Goal: Task Accomplishment & Management: Manage account settings

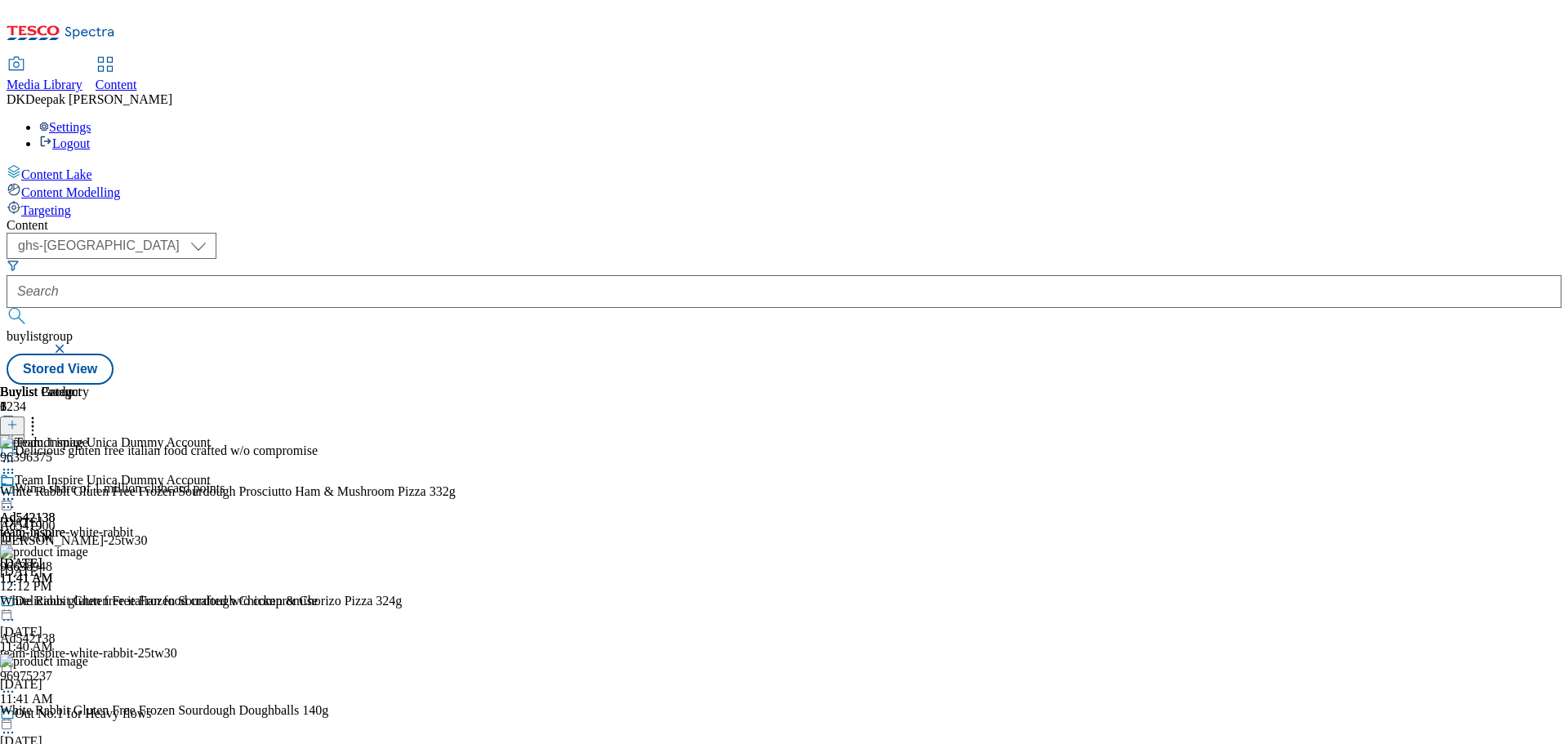
select select "ghs-[GEOGRAPHIC_DATA]"
click at [379, 275] on input "text" at bounding box center [784, 292] width 1555 height 33
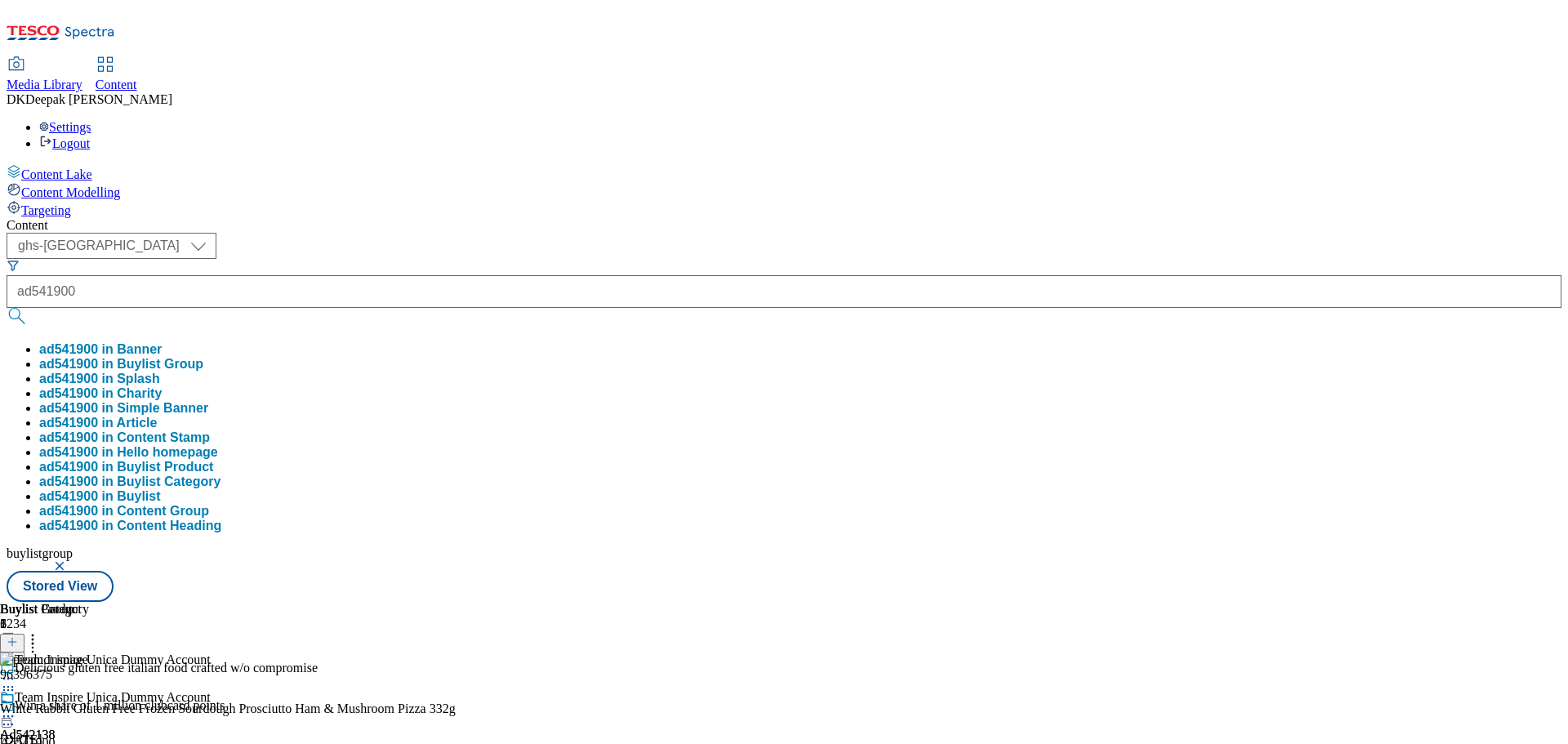
type input "ad541900"
click at [7, 308] on button "submit" at bounding box center [18, 315] width 23 height 16
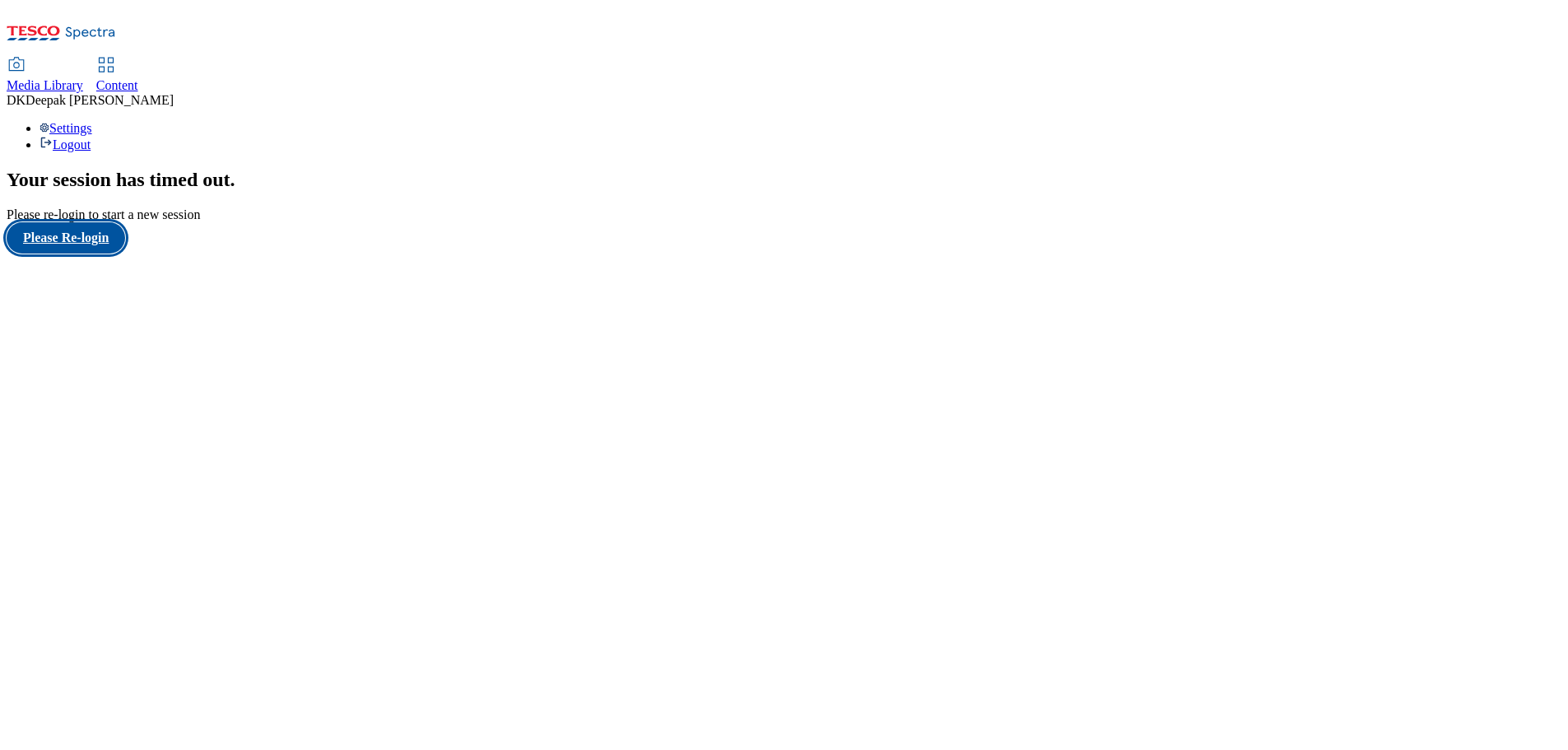
click at [113, 254] on button "Please Re-login" at bounding box center [66, 238] width 118 height 31
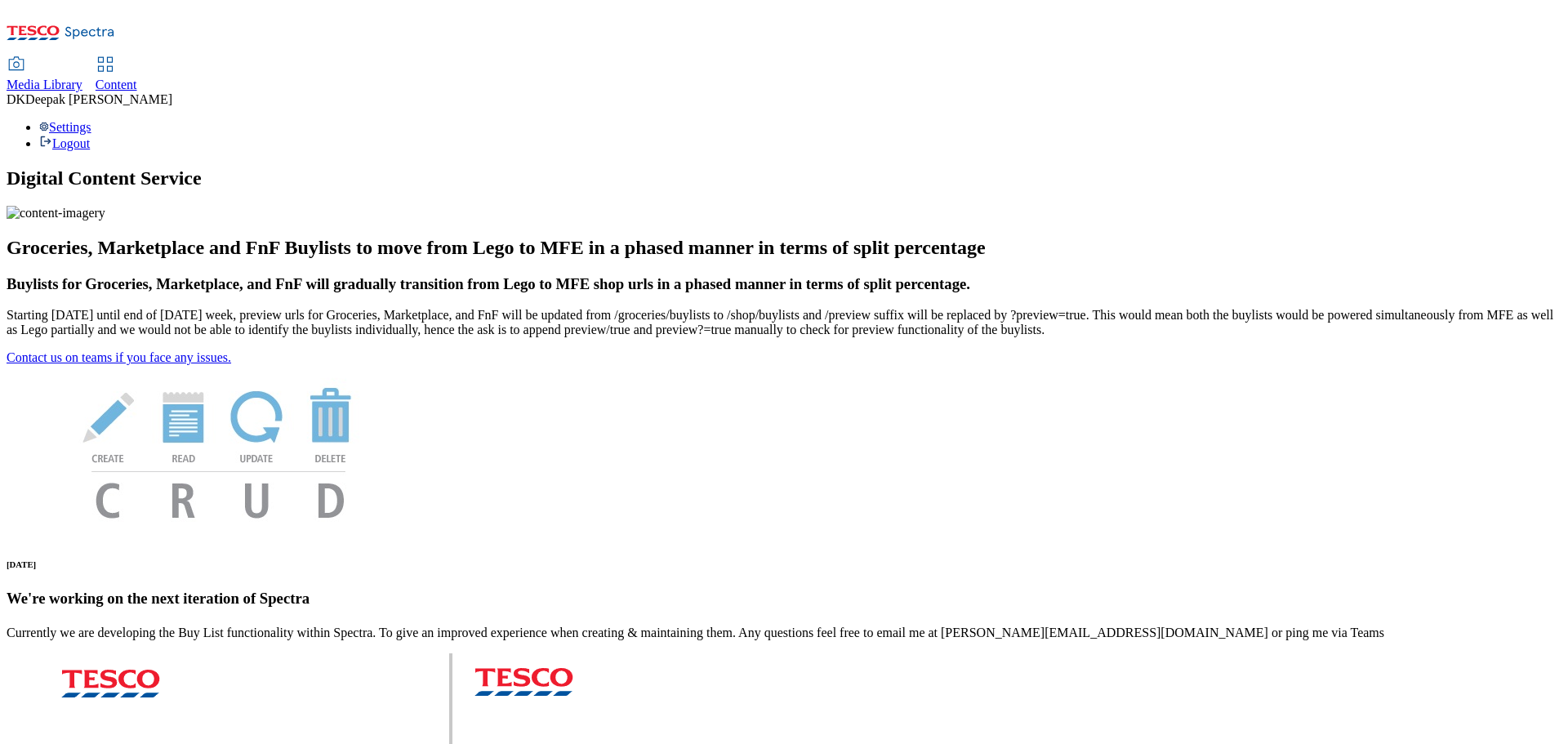
click at [137, 78] on span "Content" at bounding box center [116, 84] width 42 height 14
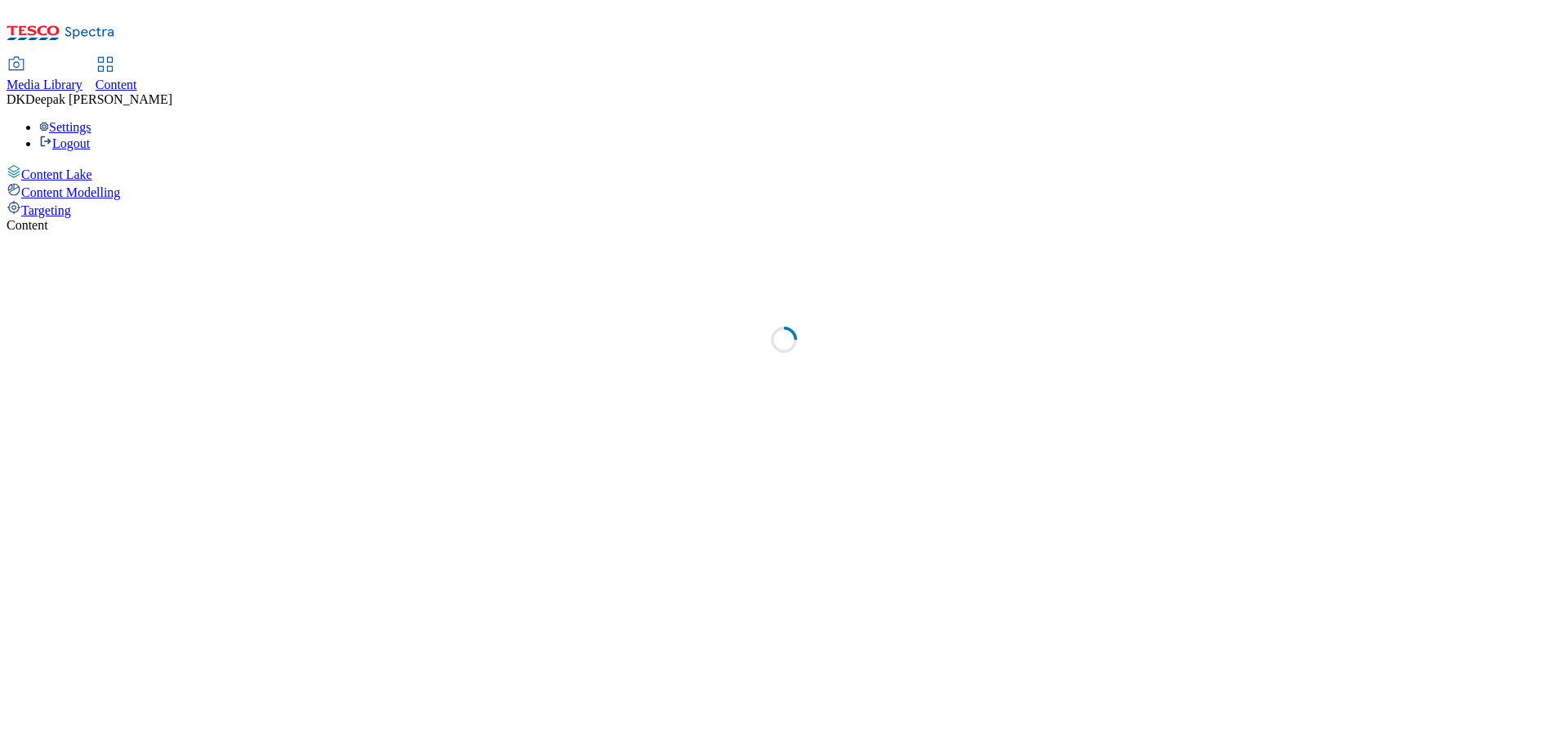
select select "ghs-[GEOGRAPHIC_DATA]"
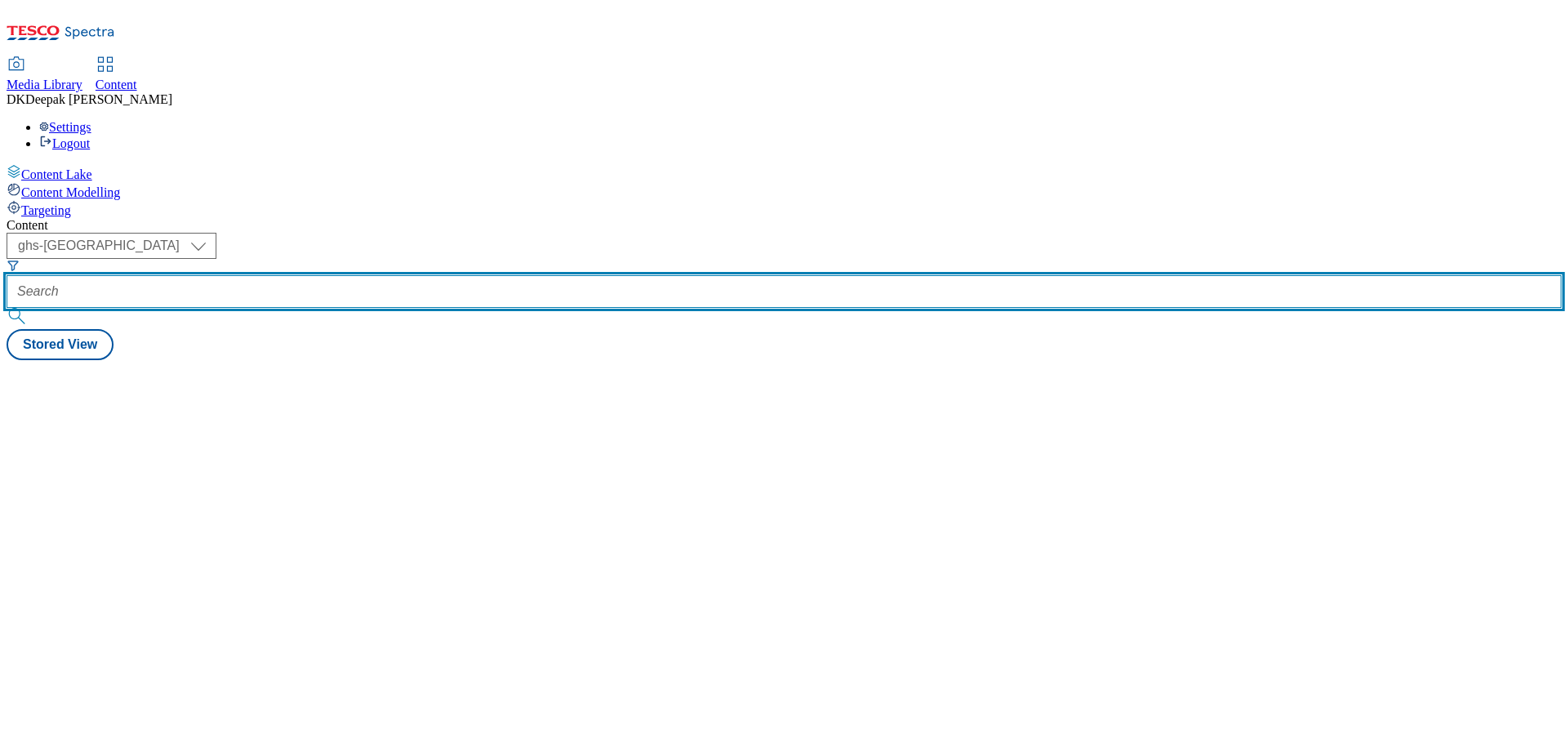
click at [373, 275] on input "text" at bounding box center [784, 292] width 1555 height 33
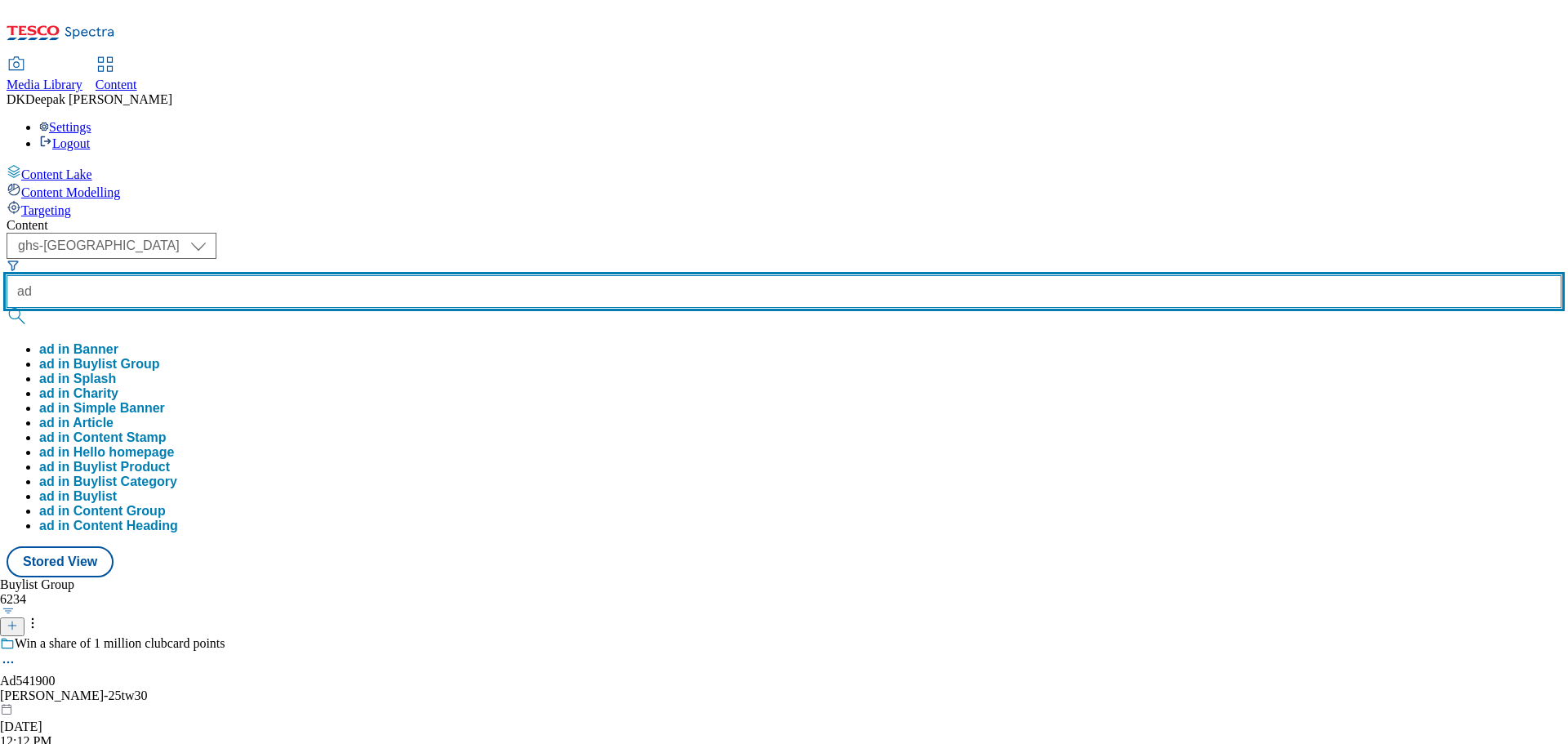
paste input "541900"
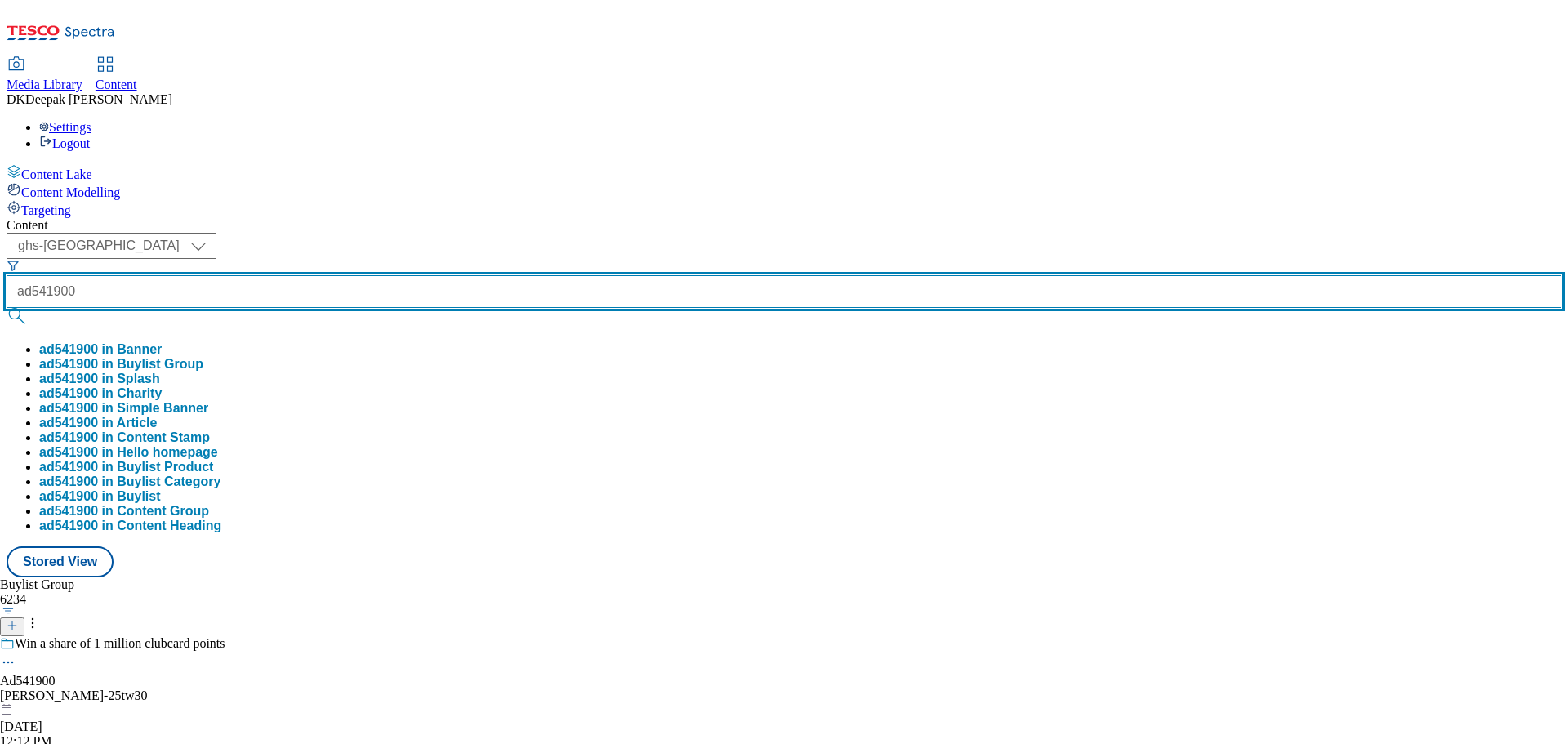
type input "ad541900"
click at [7, 308] on button "submit" at bounding box center [18, 315] width 23 height 16
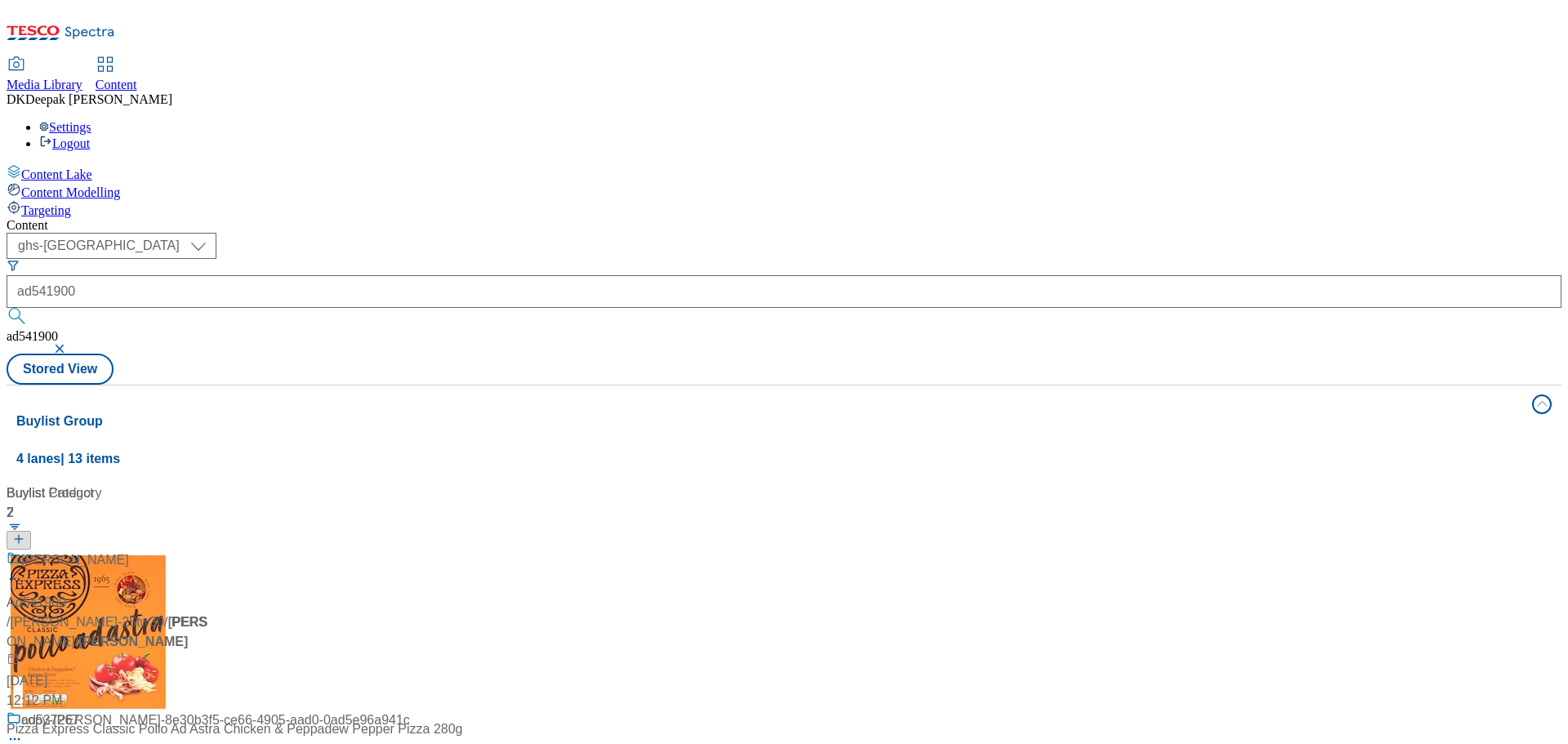
click at [69, 218] on div "Content Lake Content Modelling Targeting" at bounding box center [784, 190] width 1555 height 54
click at [211, 612] on div "/ kimberly-clark-andrex-25tw30 / kimberly-clark" at bounding box center [109, 631] width 204 height 39
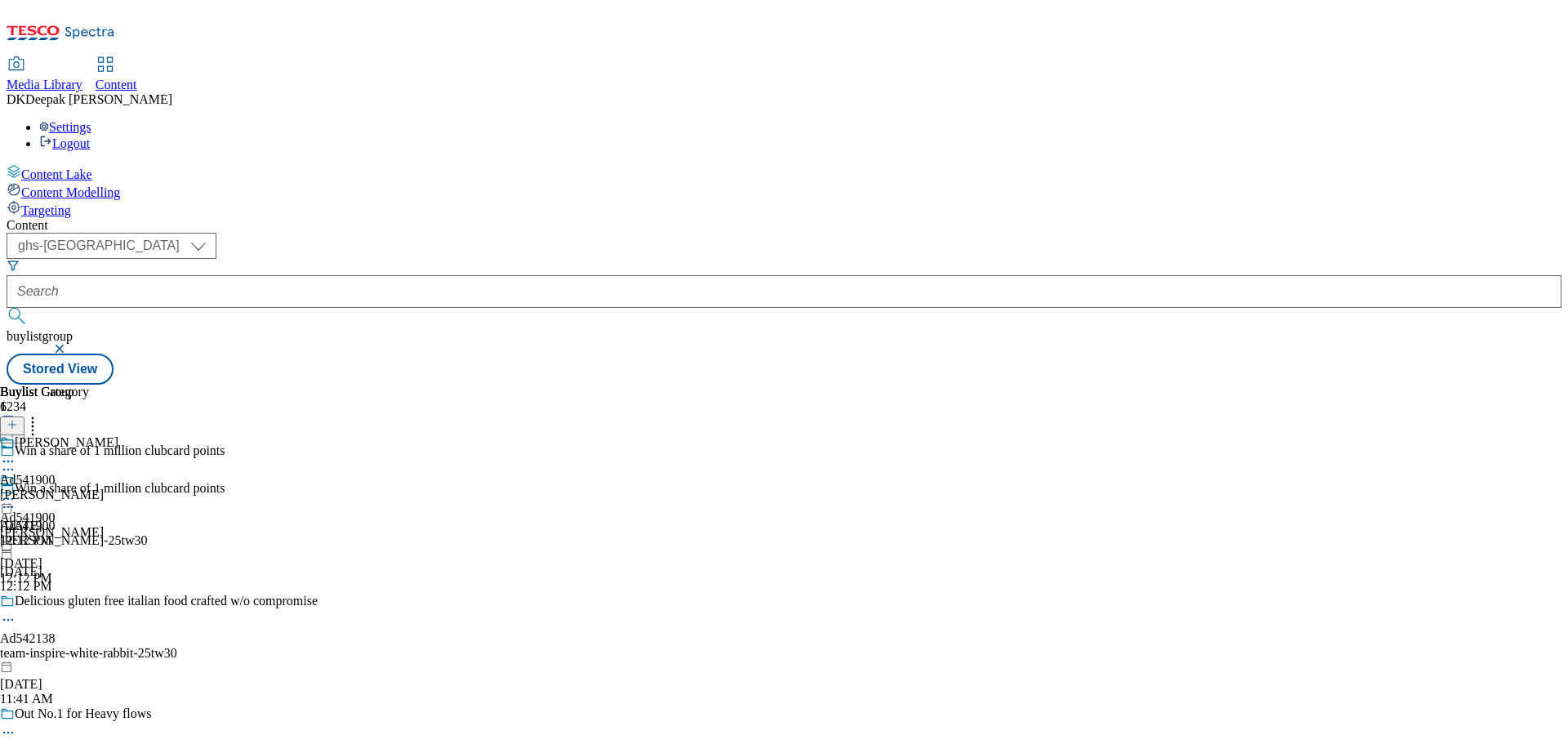
click at [16, 499] on icon at bounding box center [8, 506] width 16 height 16
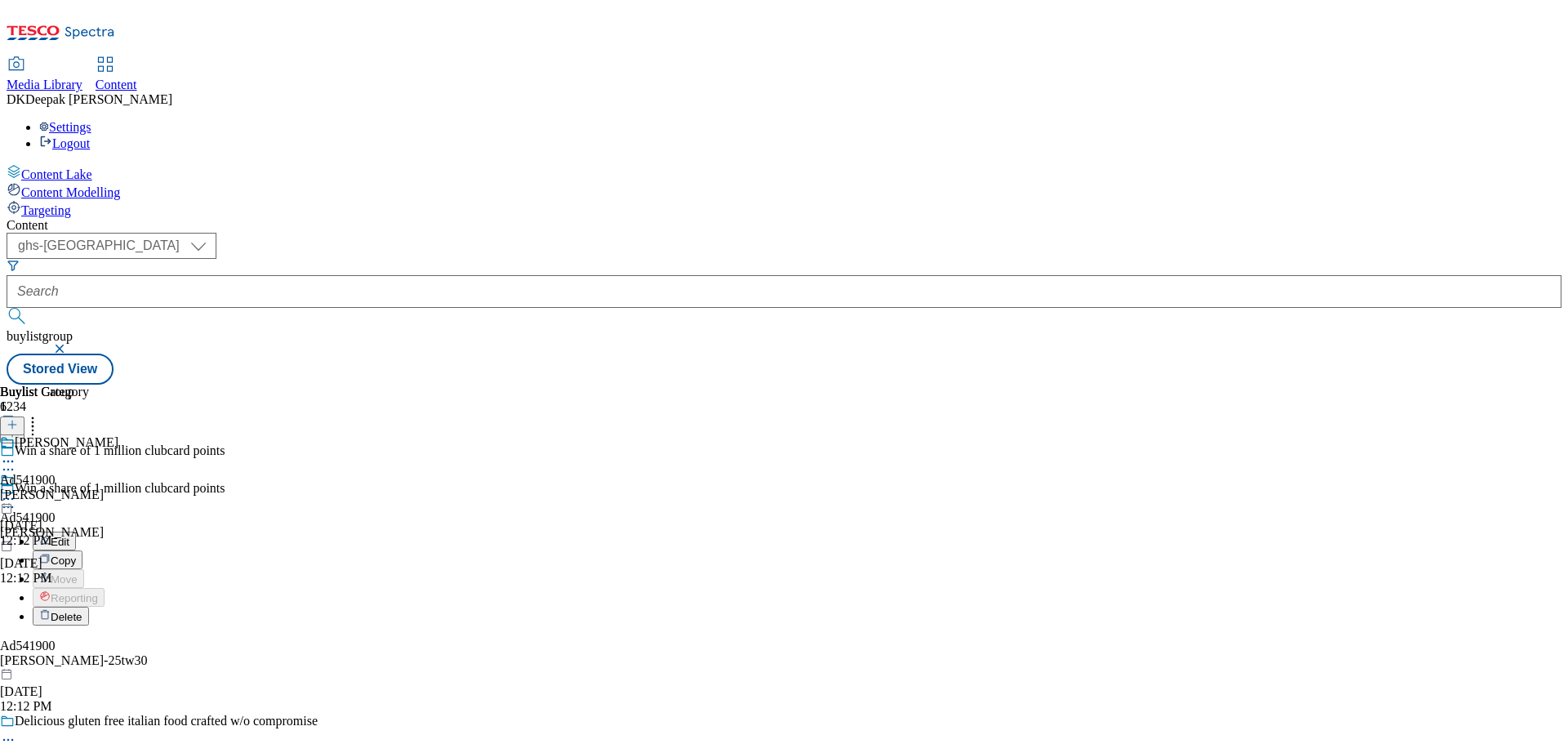
click at [76, 532] on button "Edit" at bounding box center [55, 541] width 44 height 19
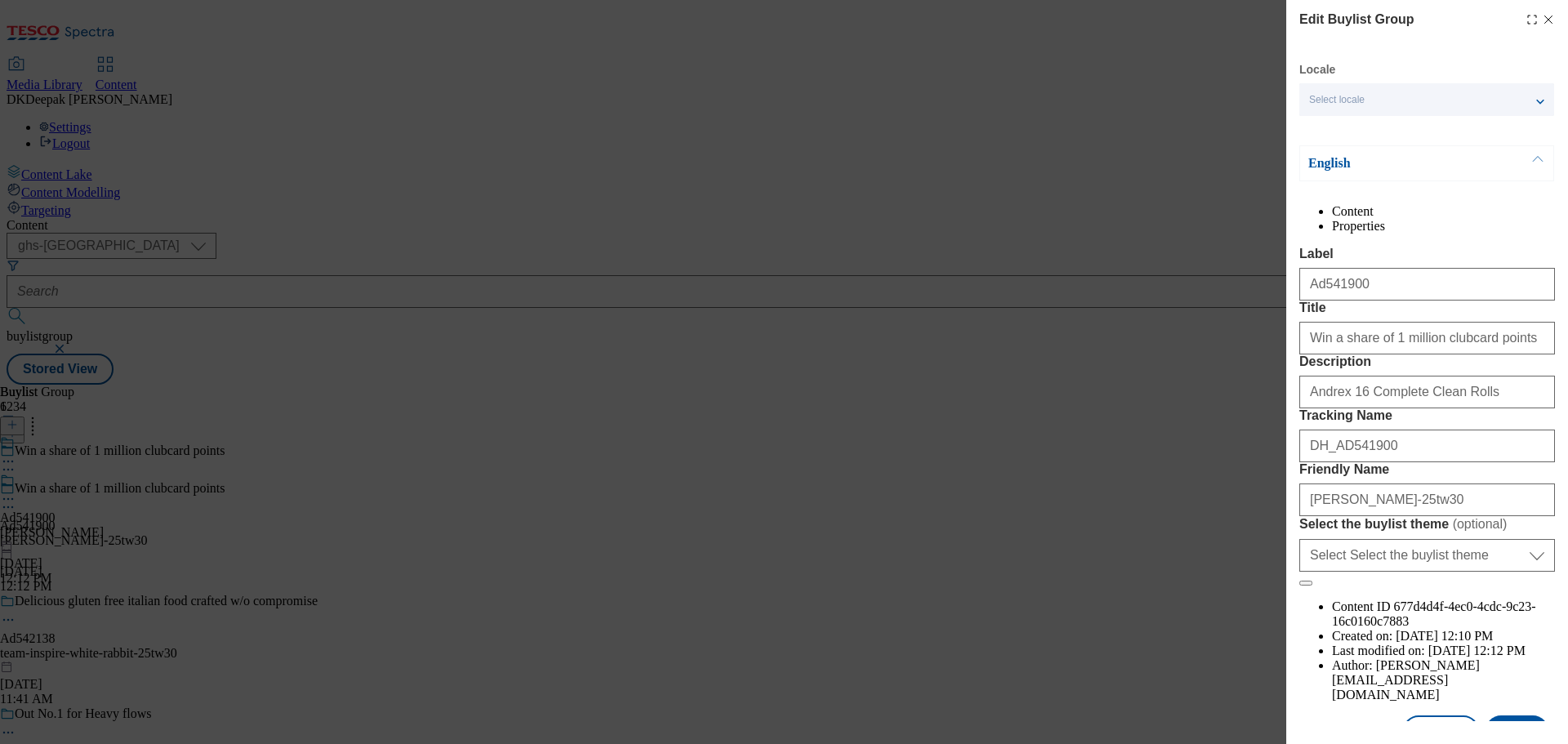
click at [1120, 504] on div "Edit Buylist Group Locale Select locale English Welsh English Content Propertie…" at bounding box center [784, 372] width 1568 height 744
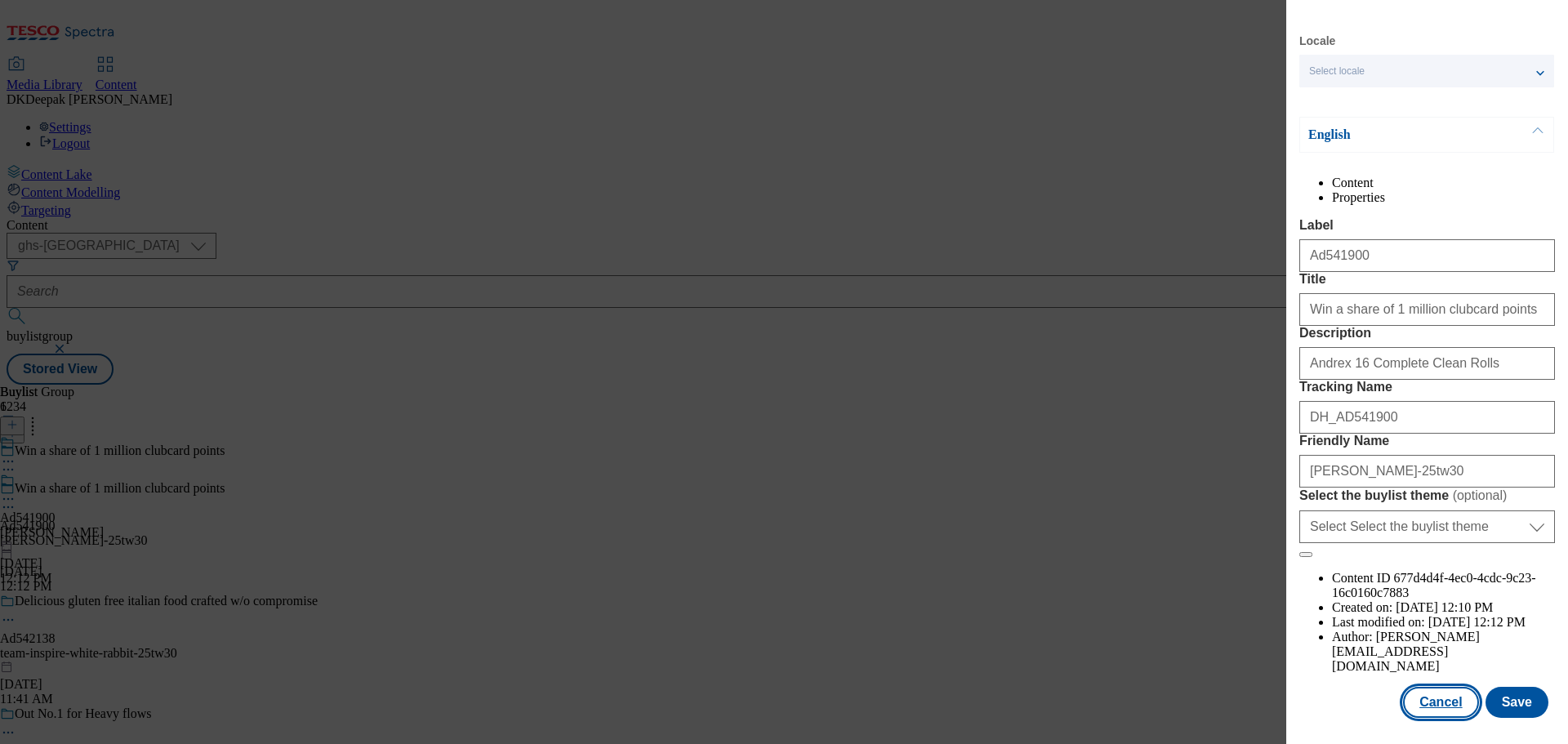
click at [1446, 696] on button "Cancel" at bounding box center [1440, 702] width 75 height 31
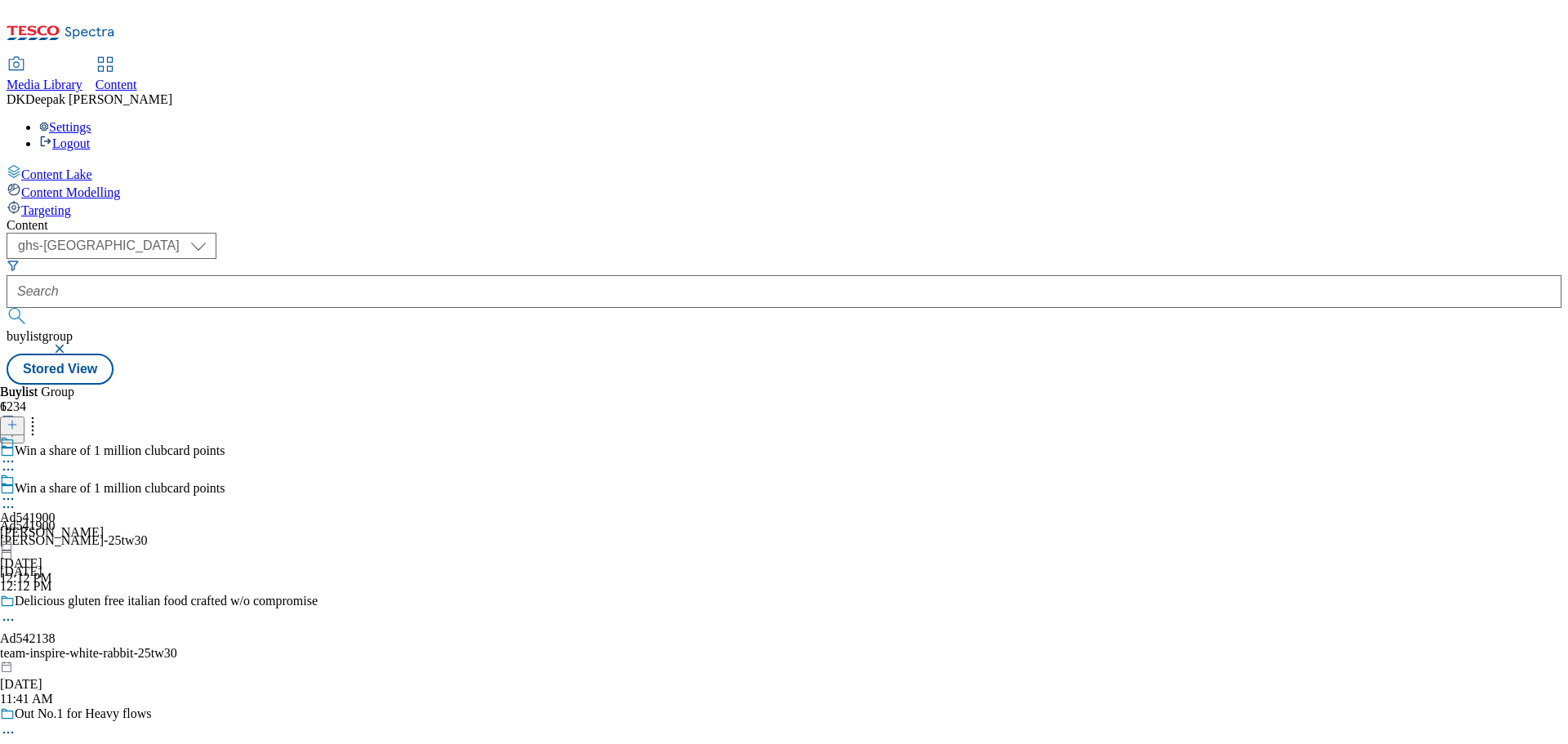
click at [104, 525] on div "kimberly-clark" at bounding box center [52, 533] width 104 height 15
click at [16, 491] on icon at bounding box center [8, 499] width 16 height 16
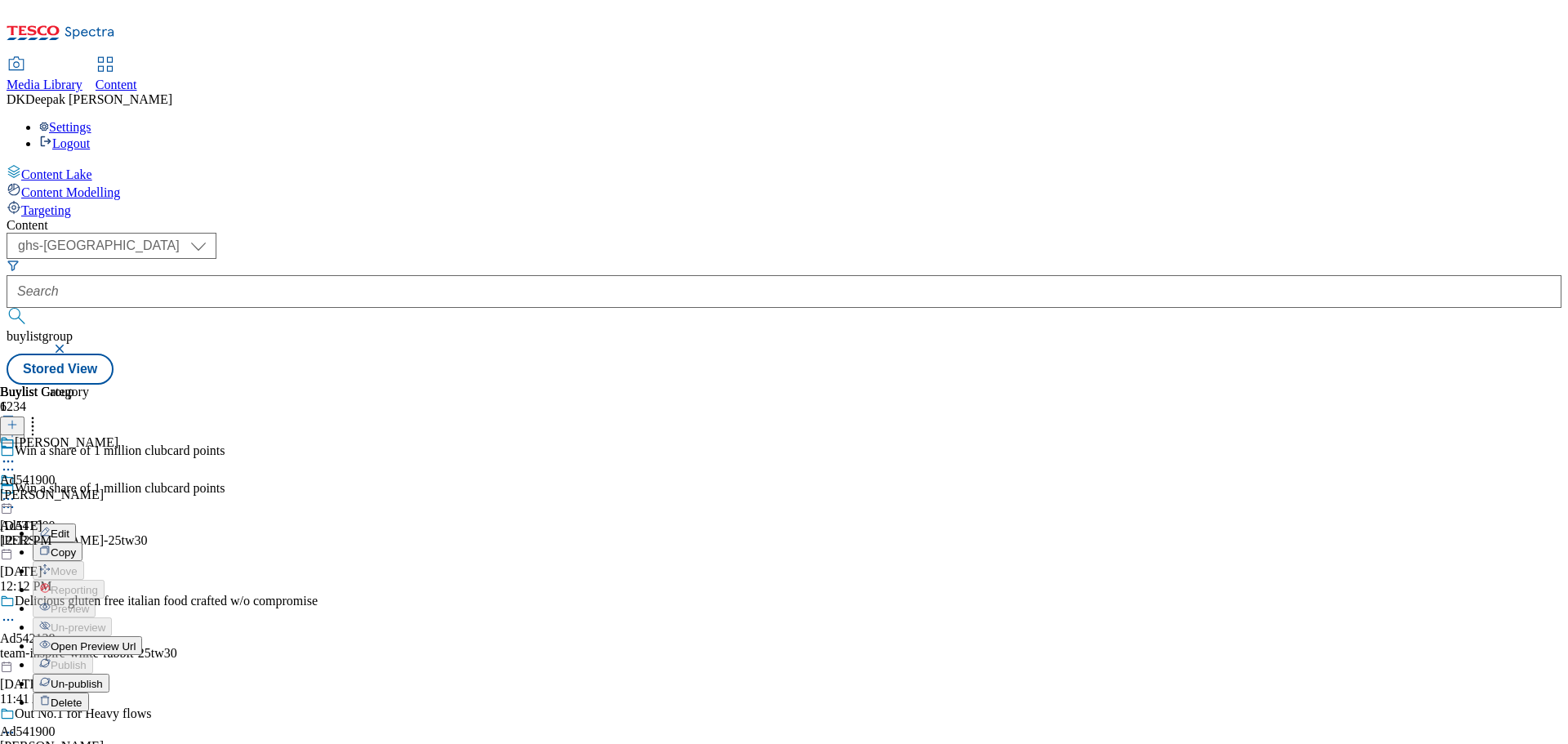
click at [76, 523] on button "Edit" at bounding box center [55, 533] width 44 height 19
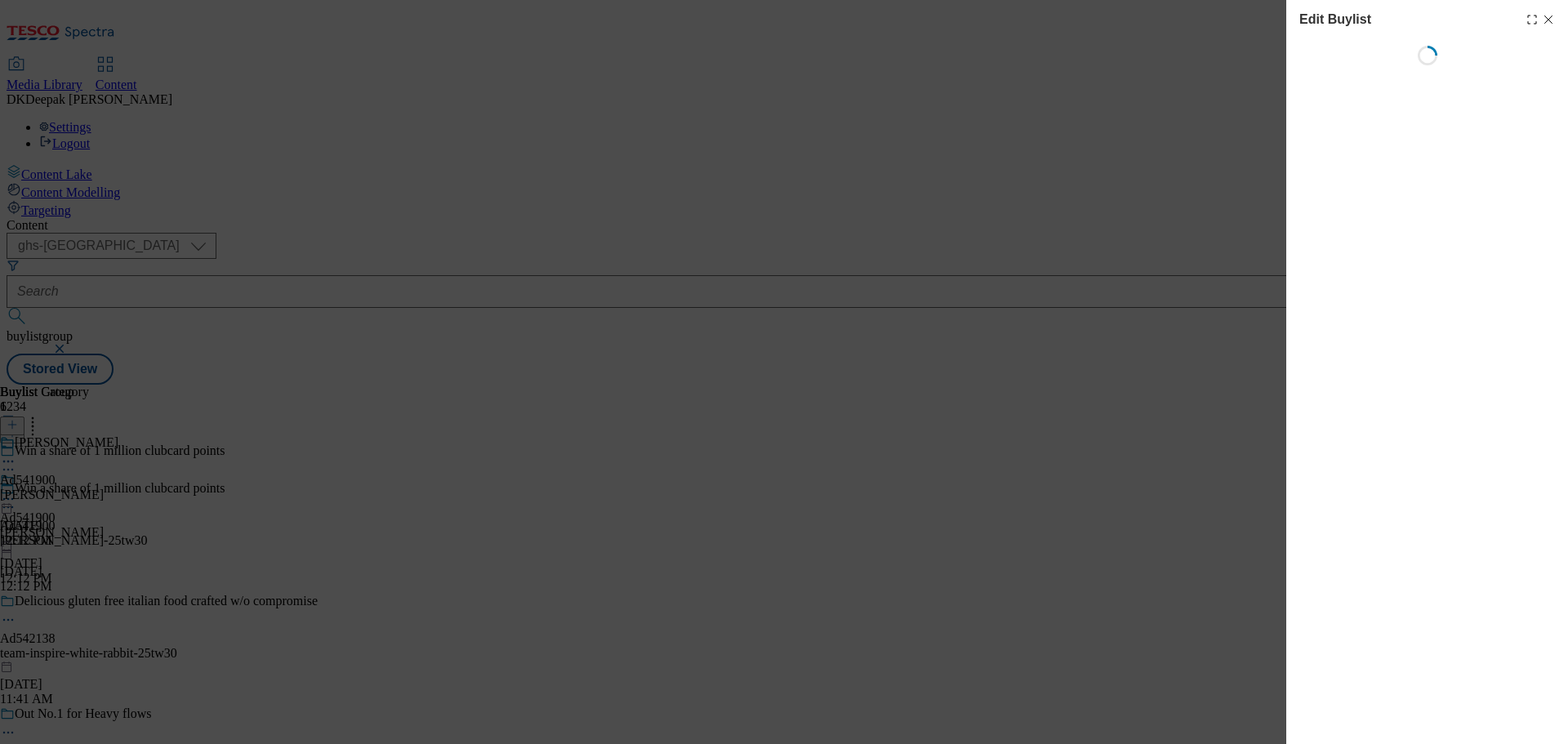
select select "tactical"
select select "supplier funded short term 1-3 weeks"
select select "dunnhumby"
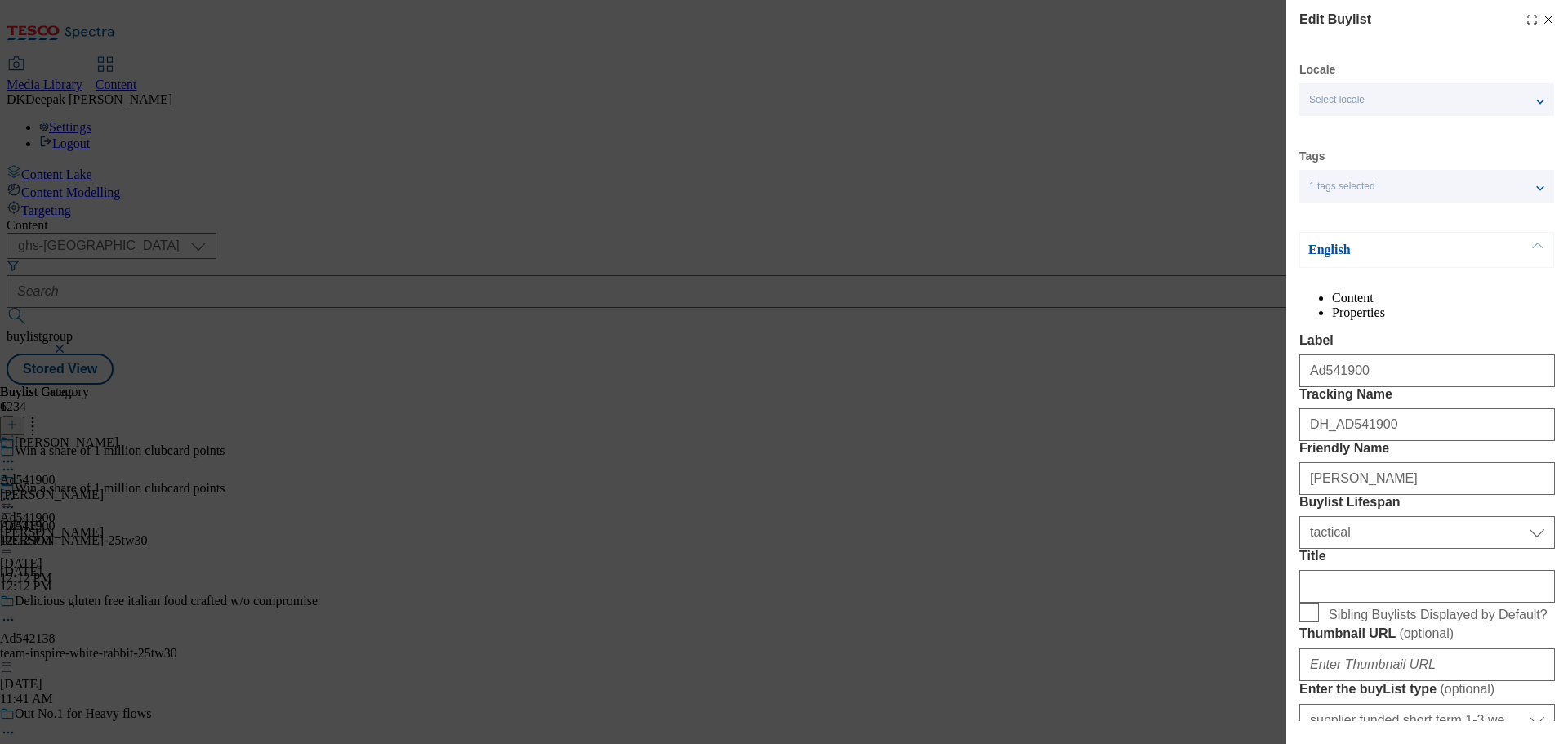
select select "Banner"
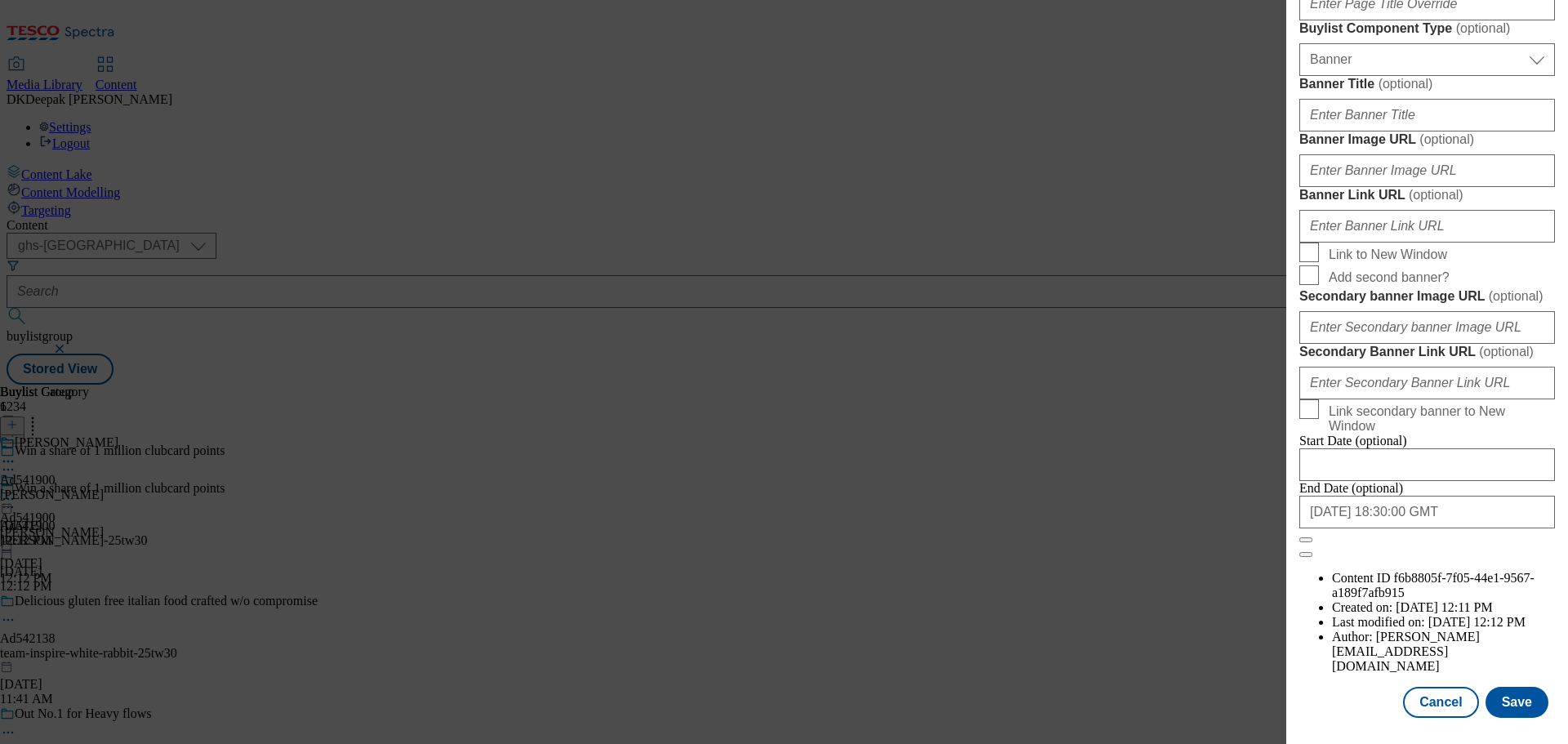
scroll to position [1719, 0]
click at [1411, 699] on button "Cancel" at bounding box center [1440, 702] width 75 height 31
select select "tactical"
select select "supplier funded short term 1-3 weeks"
select select "dunnhumby"
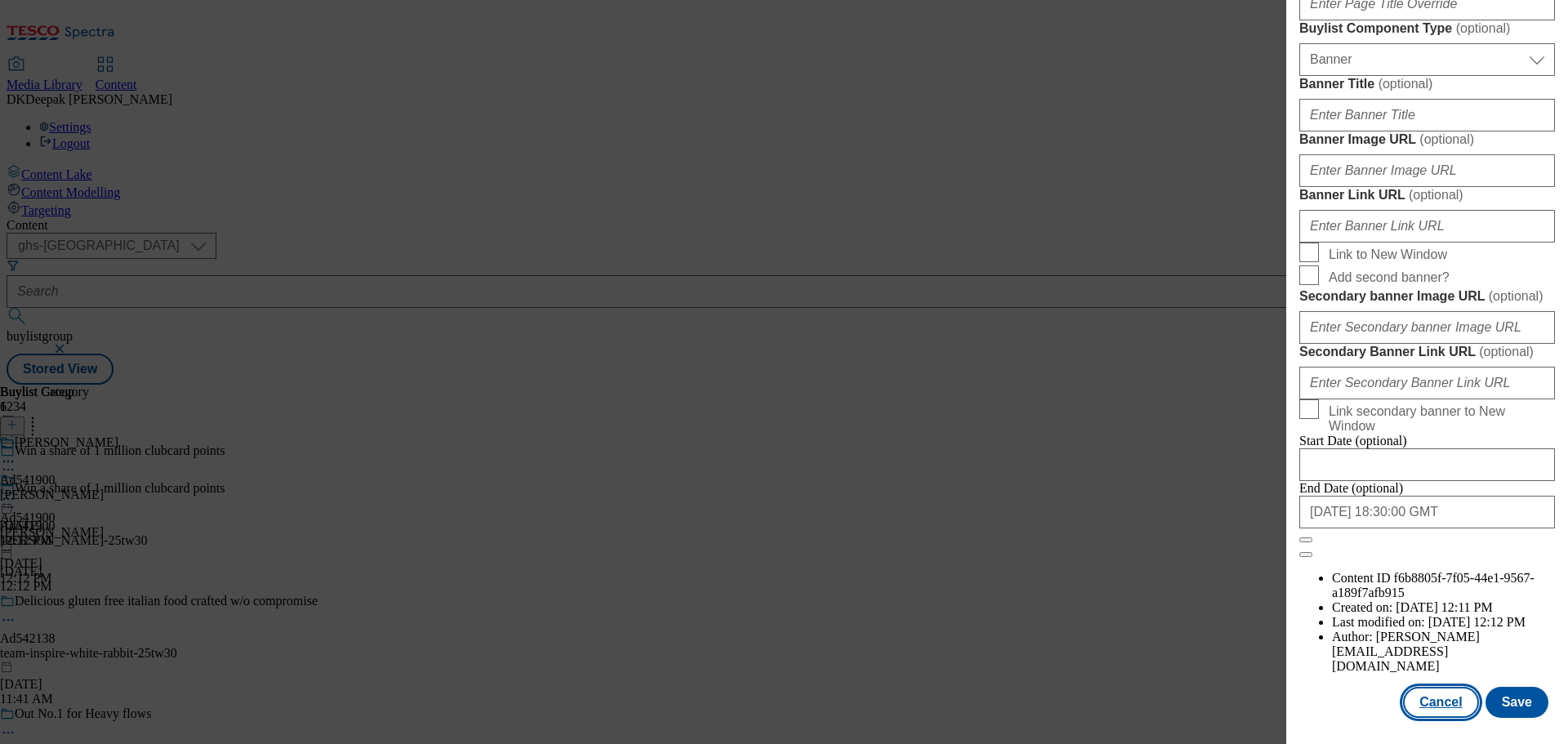
select select "Banner"
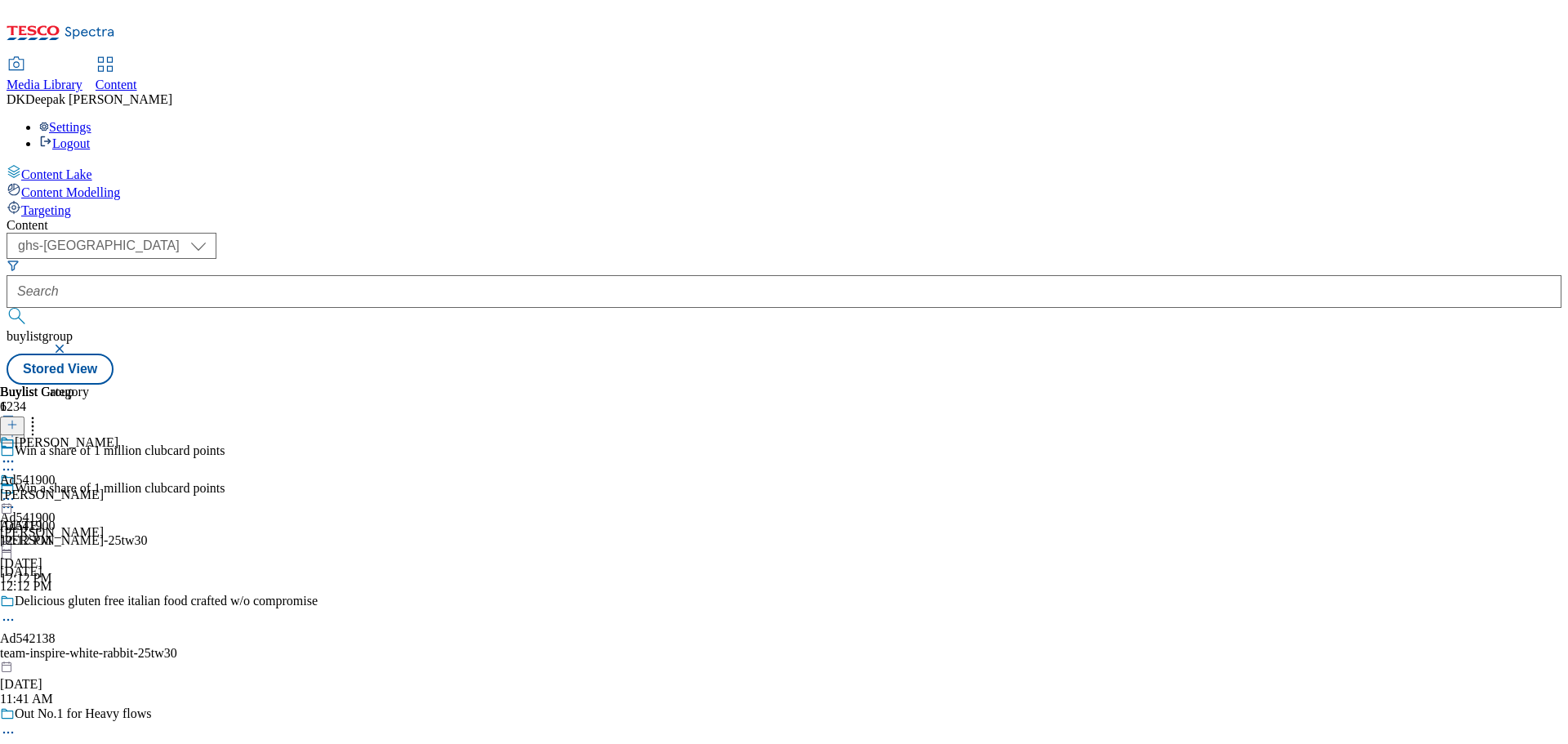
scroll to position [1353, 0]
click at [118, 487] on div "kimberly-clark-andrex" at bounding box center [59, 495] width 118 height 15
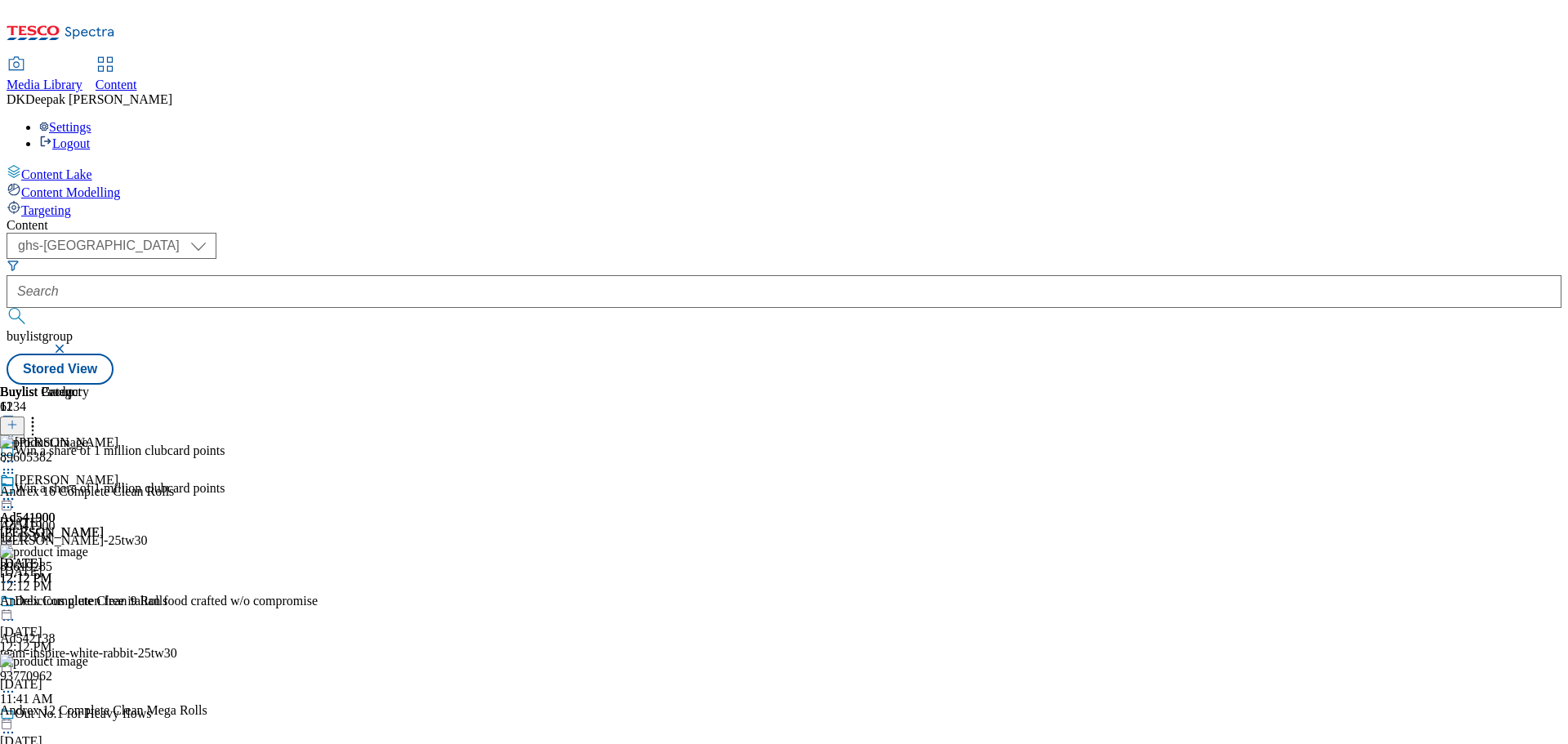
click at [6, 498] on circle at bounding box center [4, 499] width 3 height 3
click at [76, 523] on button "Edit" at bounding box center [55, 533] width 44 height 19
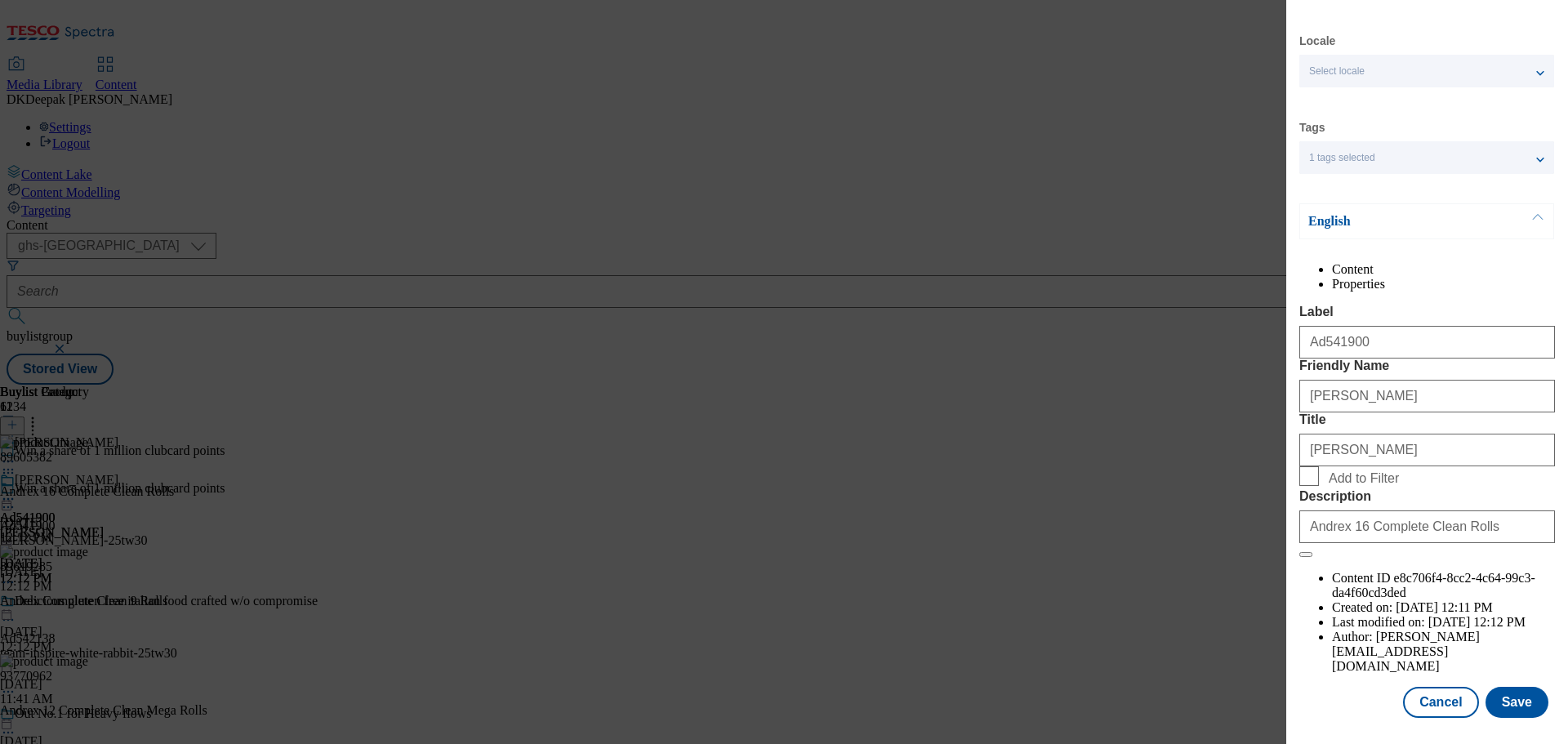
scroll to position [60, 0]
click at [1426, 694] on button "Cancel" at bounding box center [1440, 702] width 75 height 31
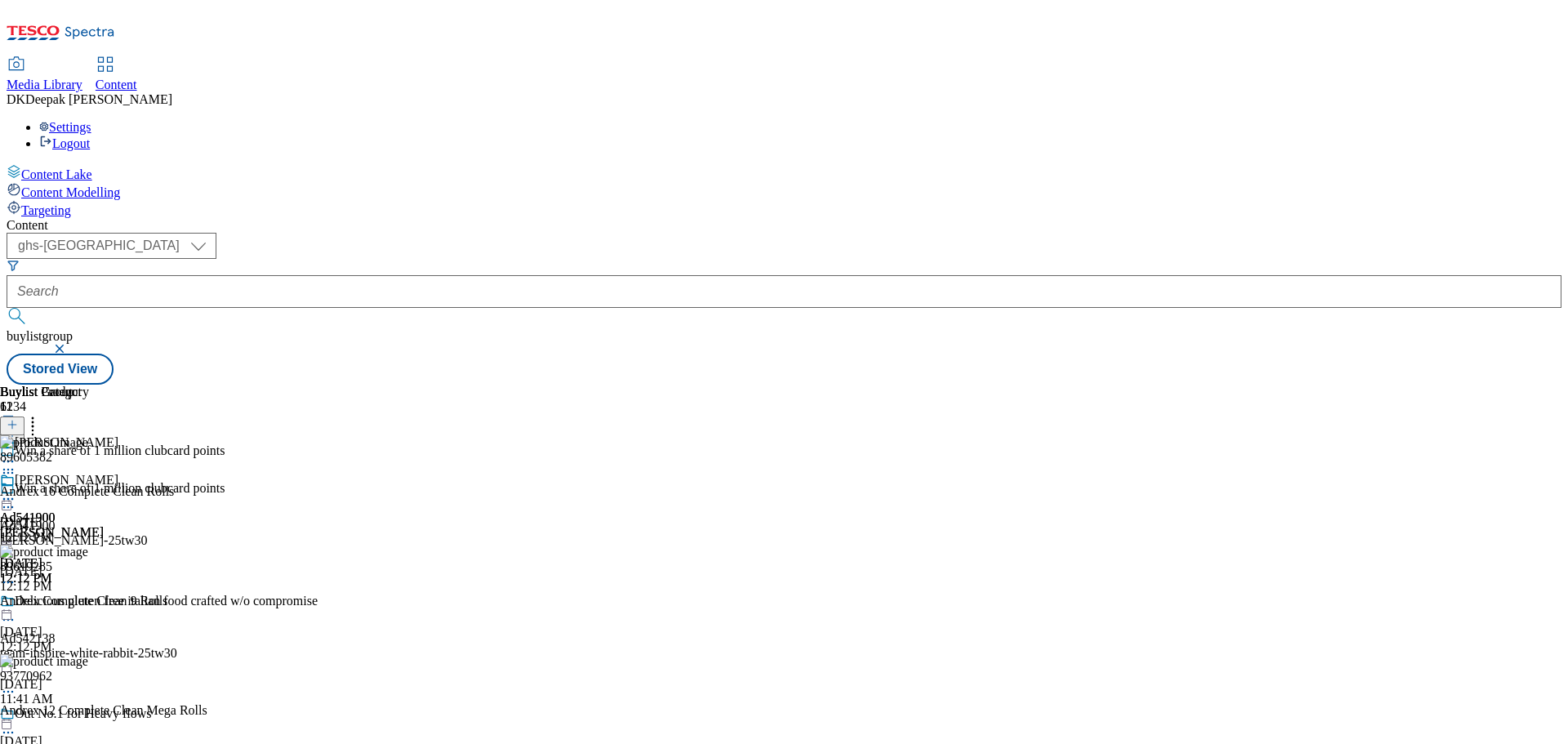
click at [16, 491] on icon at bounding box center [8, 499] width 16 height 16
click at [18, 419] on icon at bounding box center [12, 425] width 11 height 11
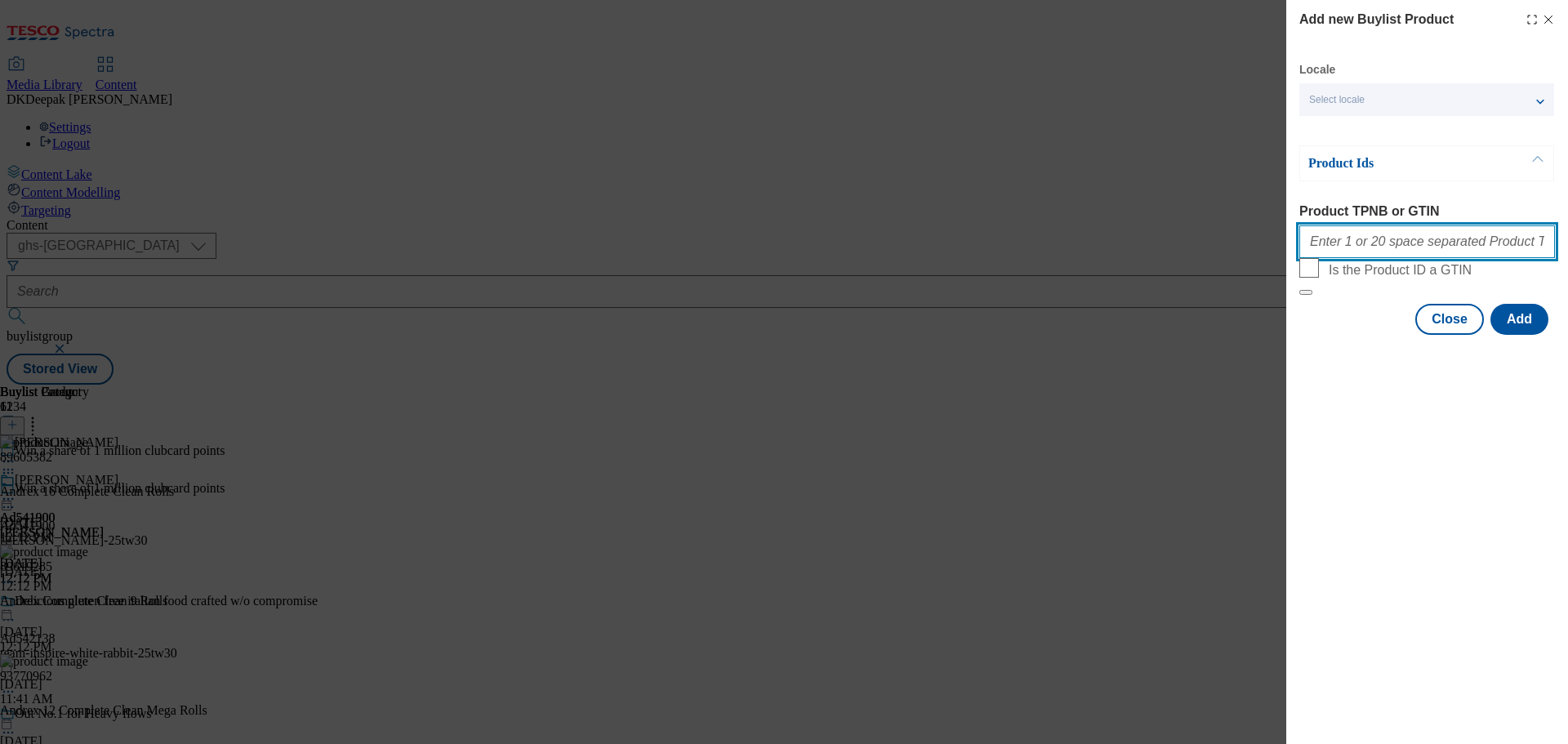
click at [1362, 239] on input "Product TPNB or GTIN" at bounding box center [1427, 241] width 255 height 33
paste input "89605382, 89605382, 89605382, 89605382, 89605382, 89605382, 89605382, 89605382,…"
type input "89605382, 89605382, 89605382, 89605382, 89605382, 89605382, 89605382, 89605382,…"
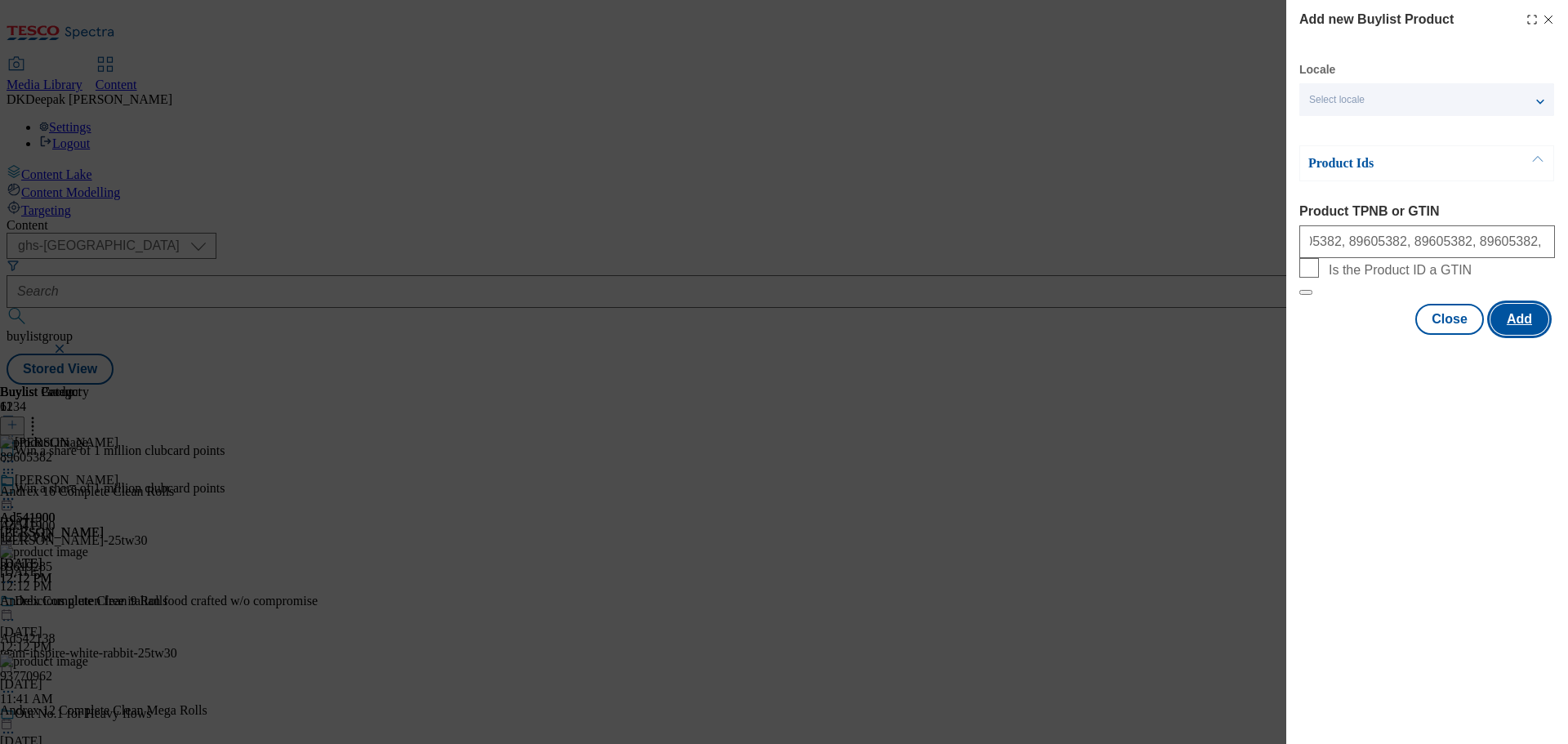
click at [1509, 335] on button "Add" at bounding box center [1519, 319] width 58 height 31
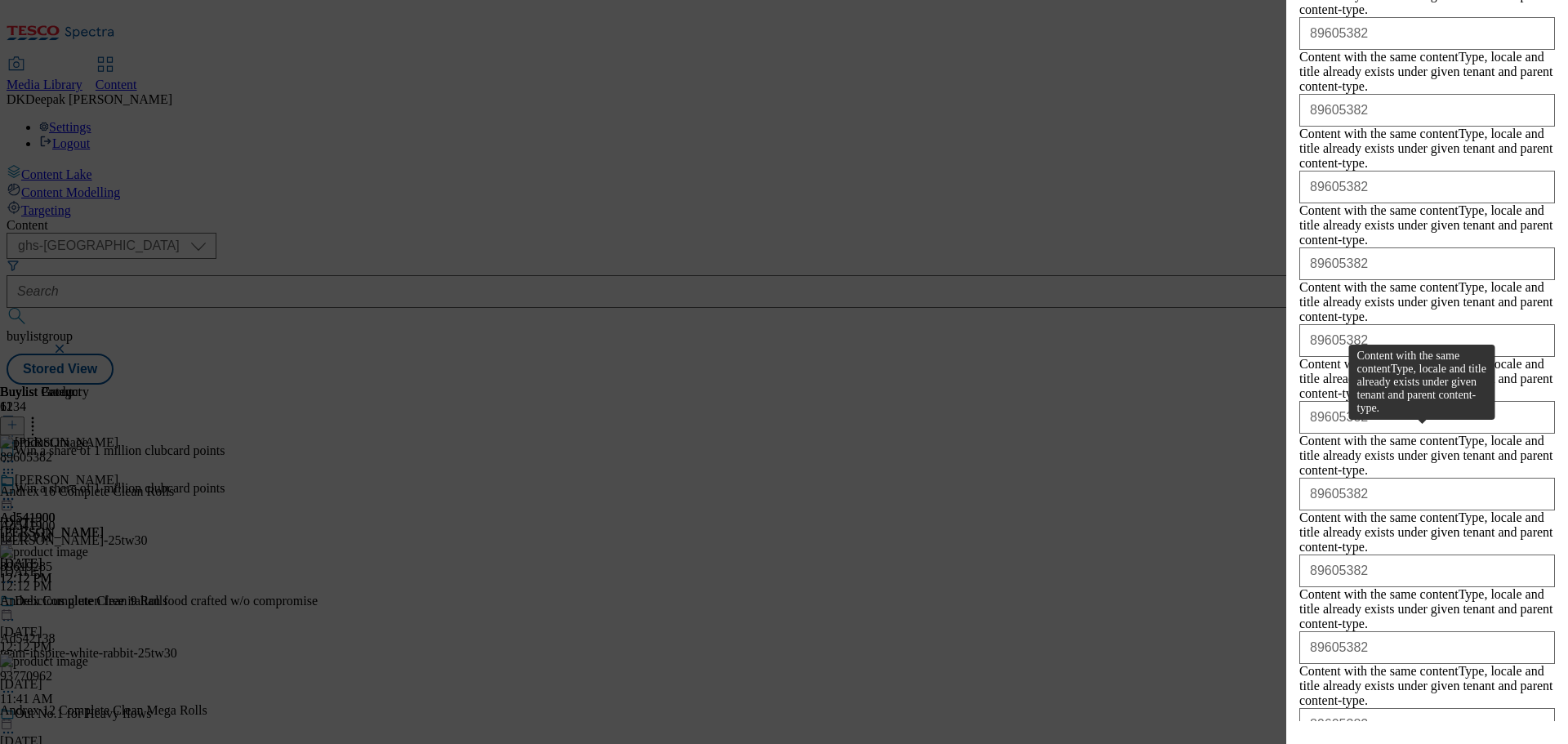
scroll to position [767, 0]
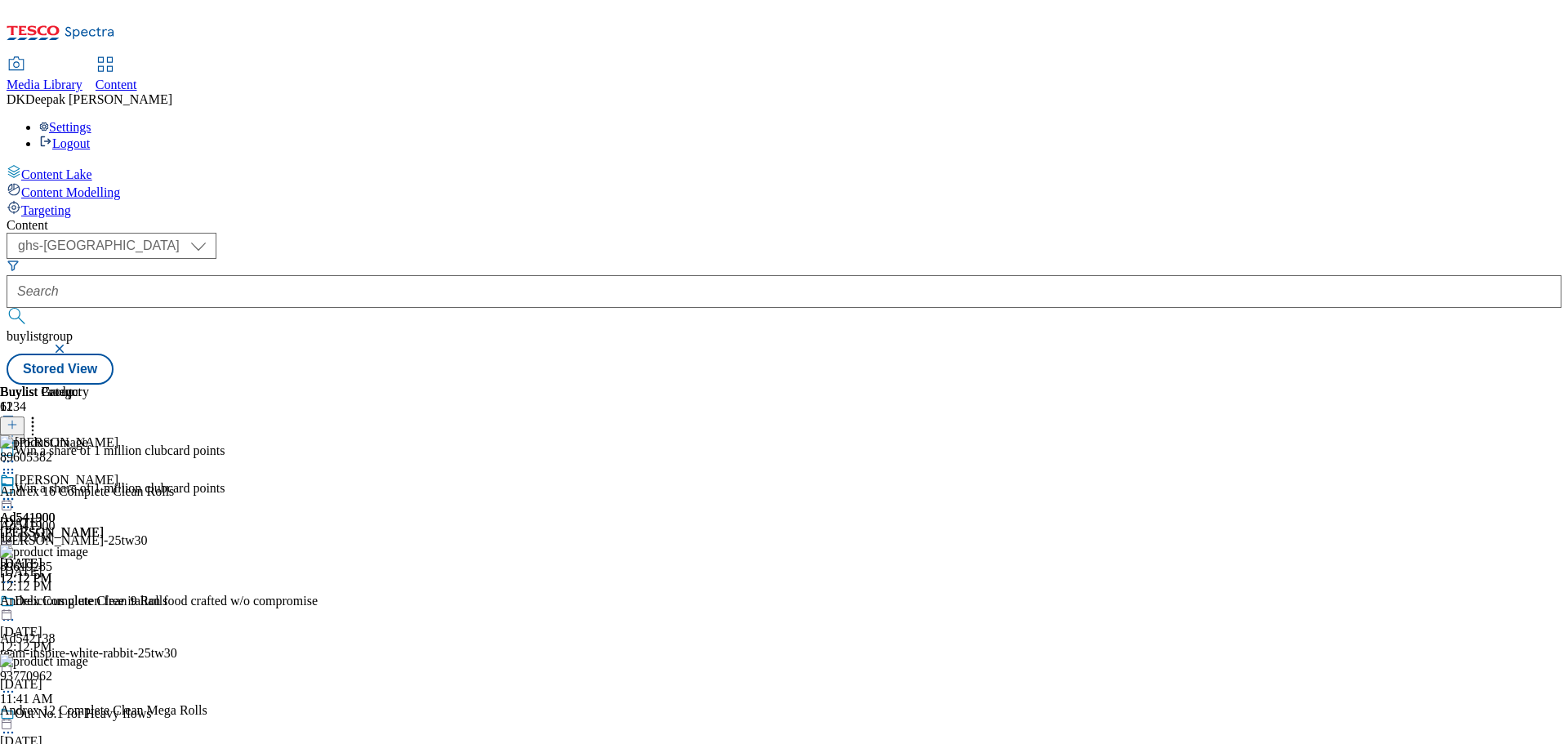
scroll to position [67, 0]
click at [16, 491] on icon at bounding box center [8, 499] width 16 height 16
click at [135, 641] on span "Open Preview Url" at bounding box center [94, 647] width 85 height 12
click at [217, 233] on select "ghs-roi ghs-uk" at bounding box center [112, 246] width 210 height 27
select select "ghs-roi"
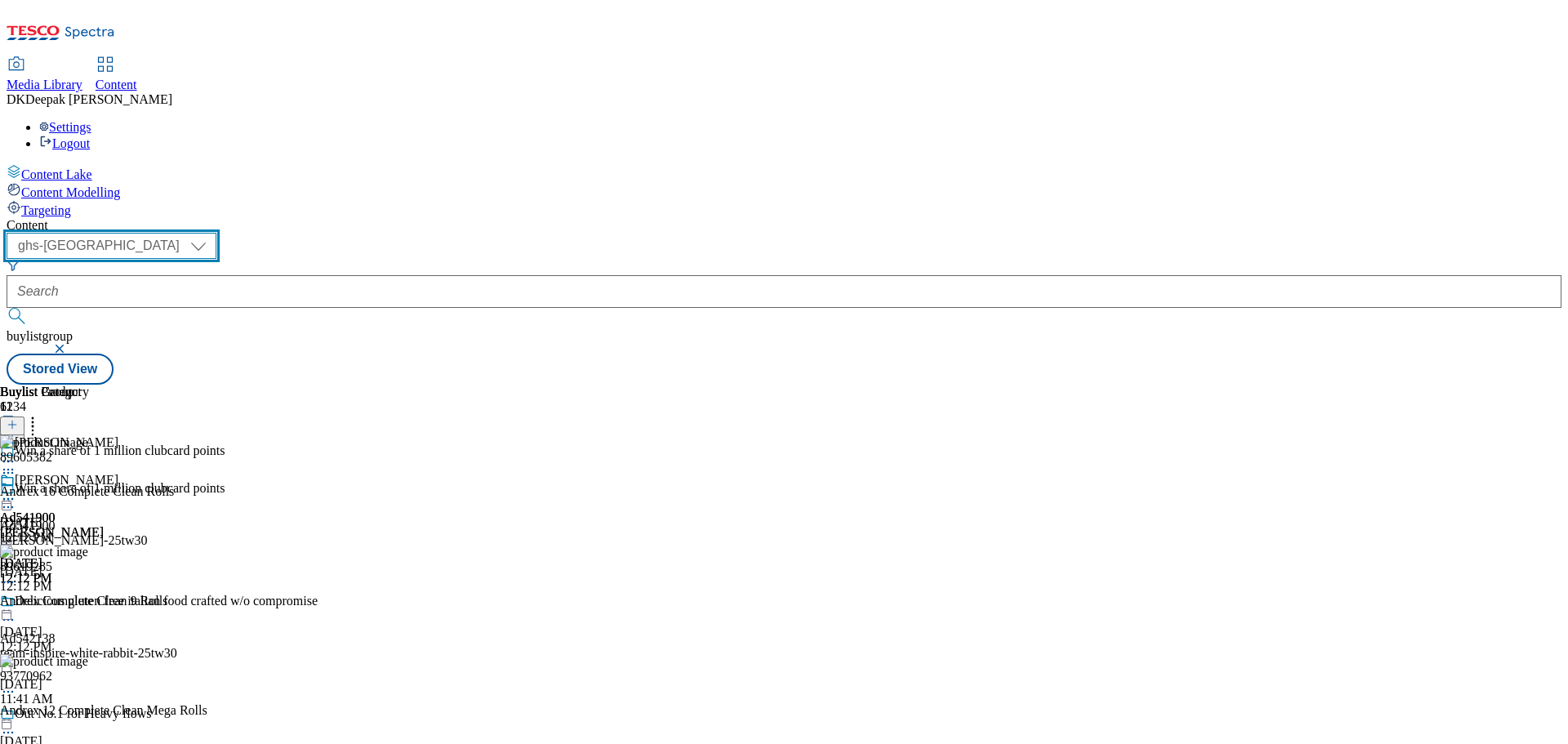
click at [212, 233] on select "ghs-roi ghs-uk" at bounding box center [112, 246] width 210 height 27
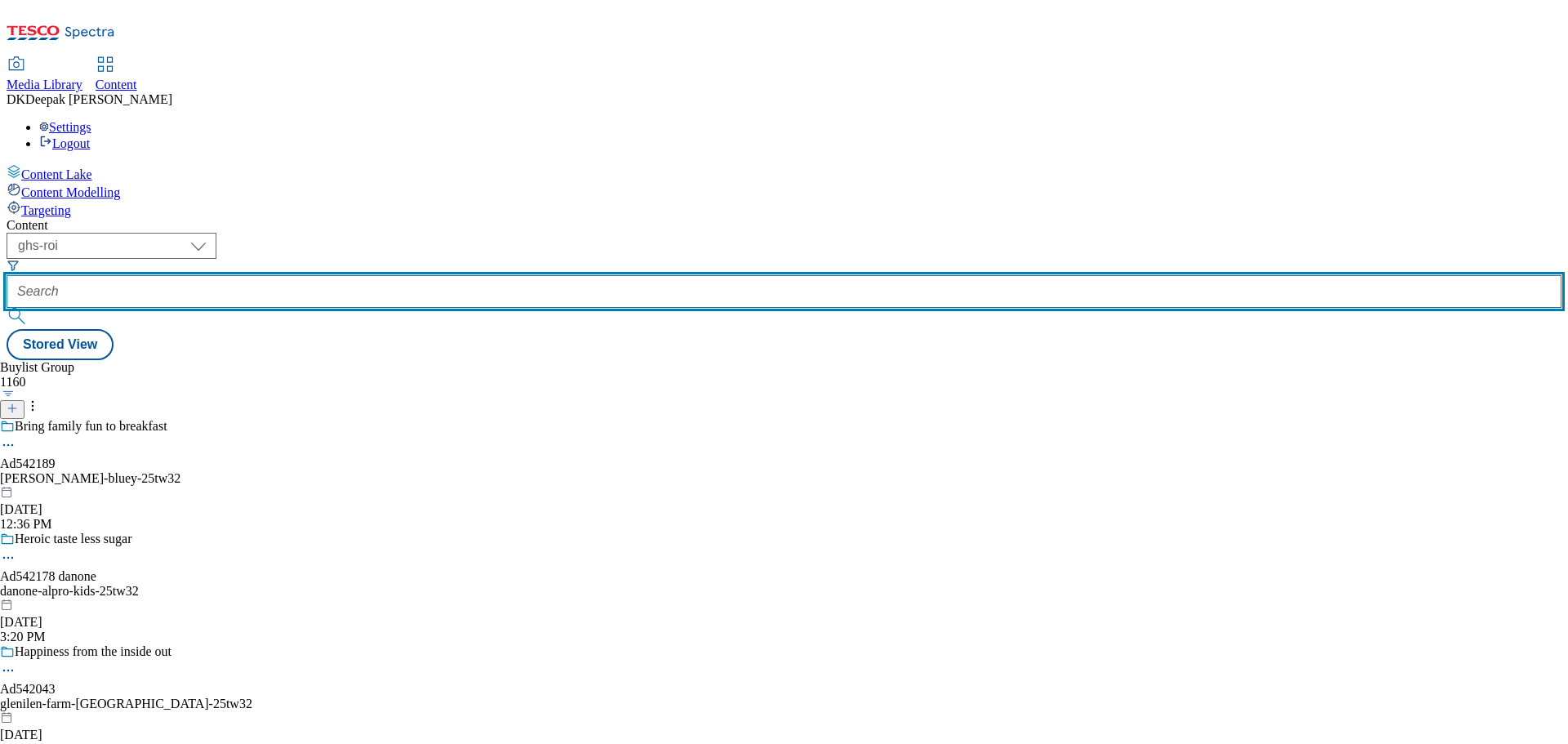
click at [425, 275] on input "text" at bounding box center [784, 292] width 1555 height 33
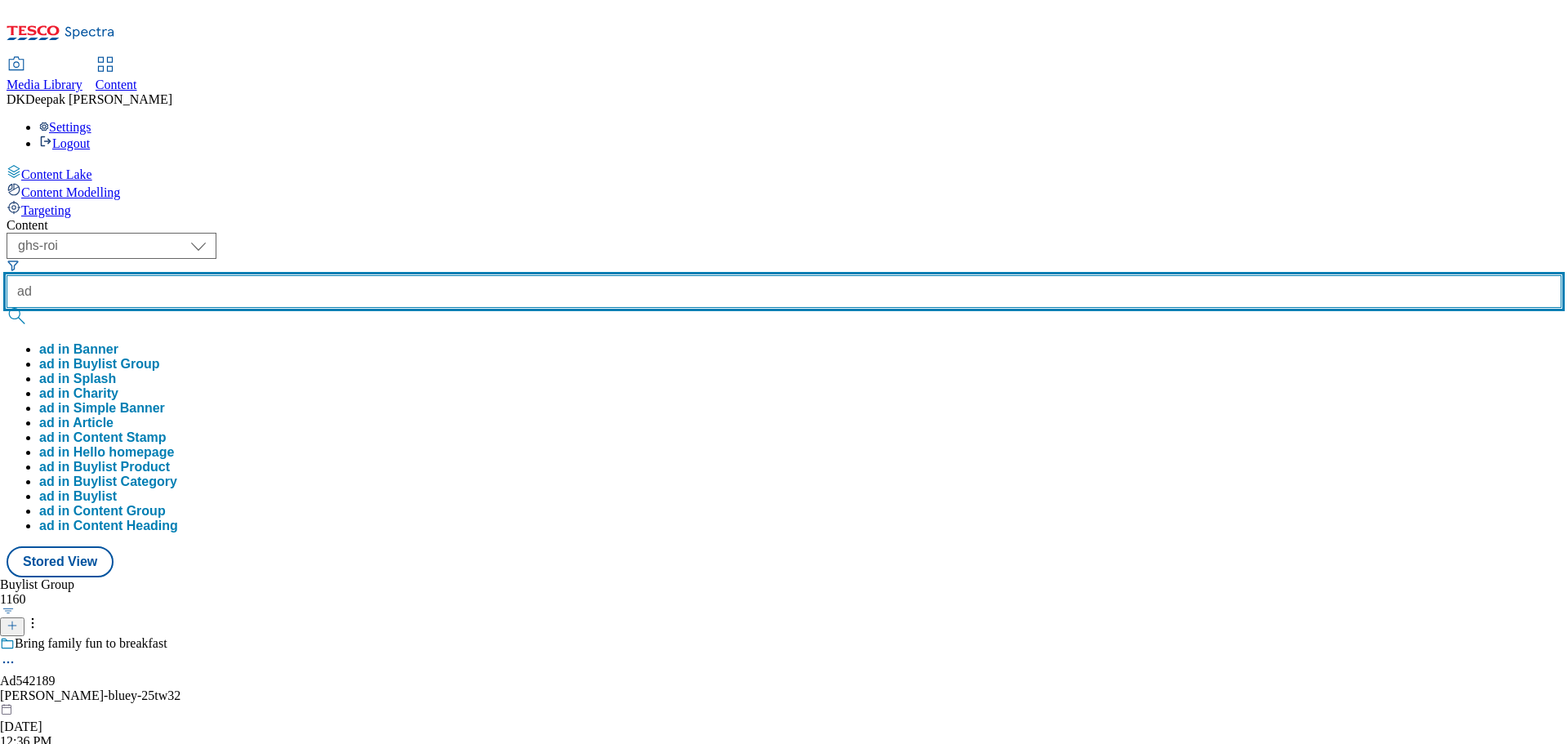
paste input "542189"
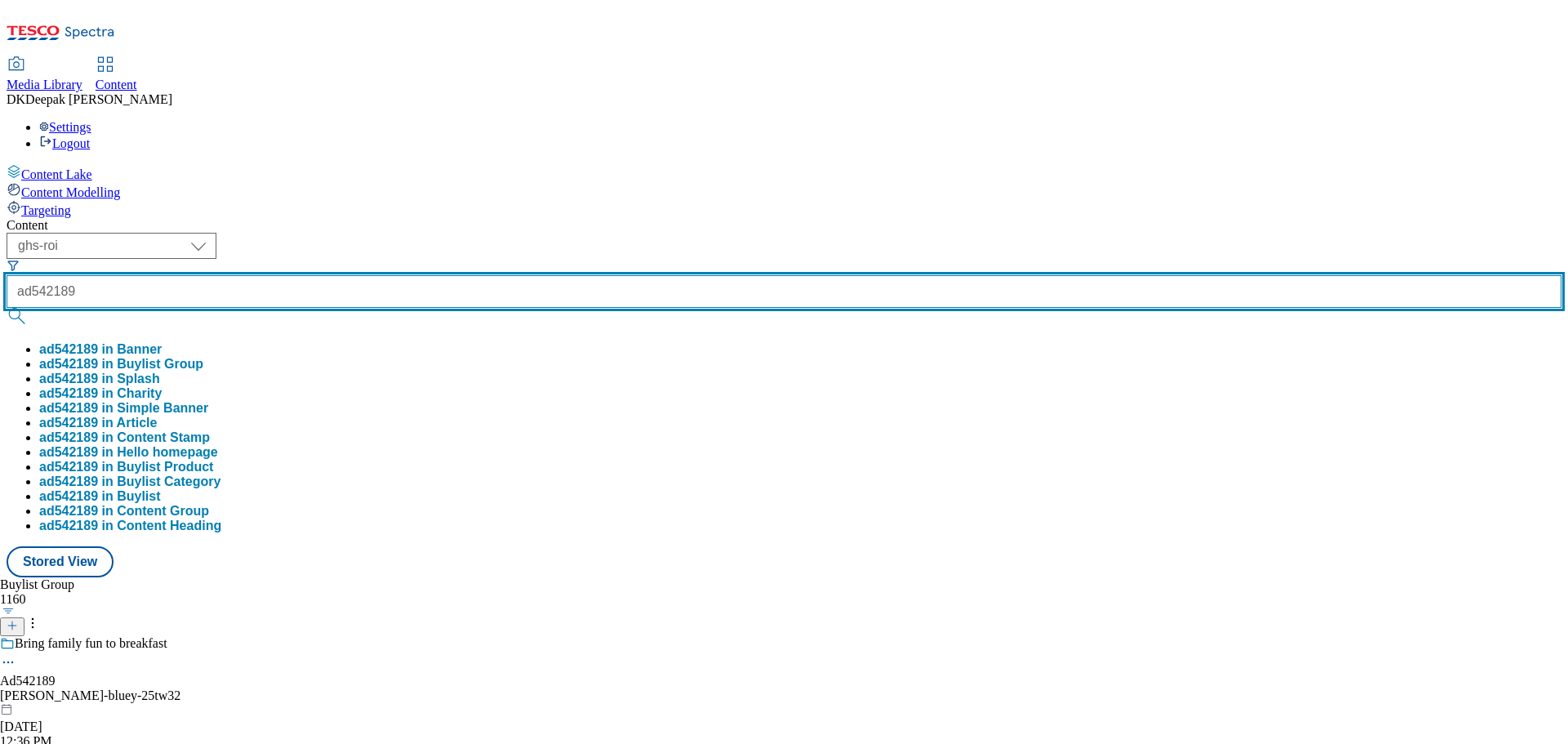
type input "ad542189"
click at [7, 308] on button "submit" at bounding box center [18, 315] width 23 height 16
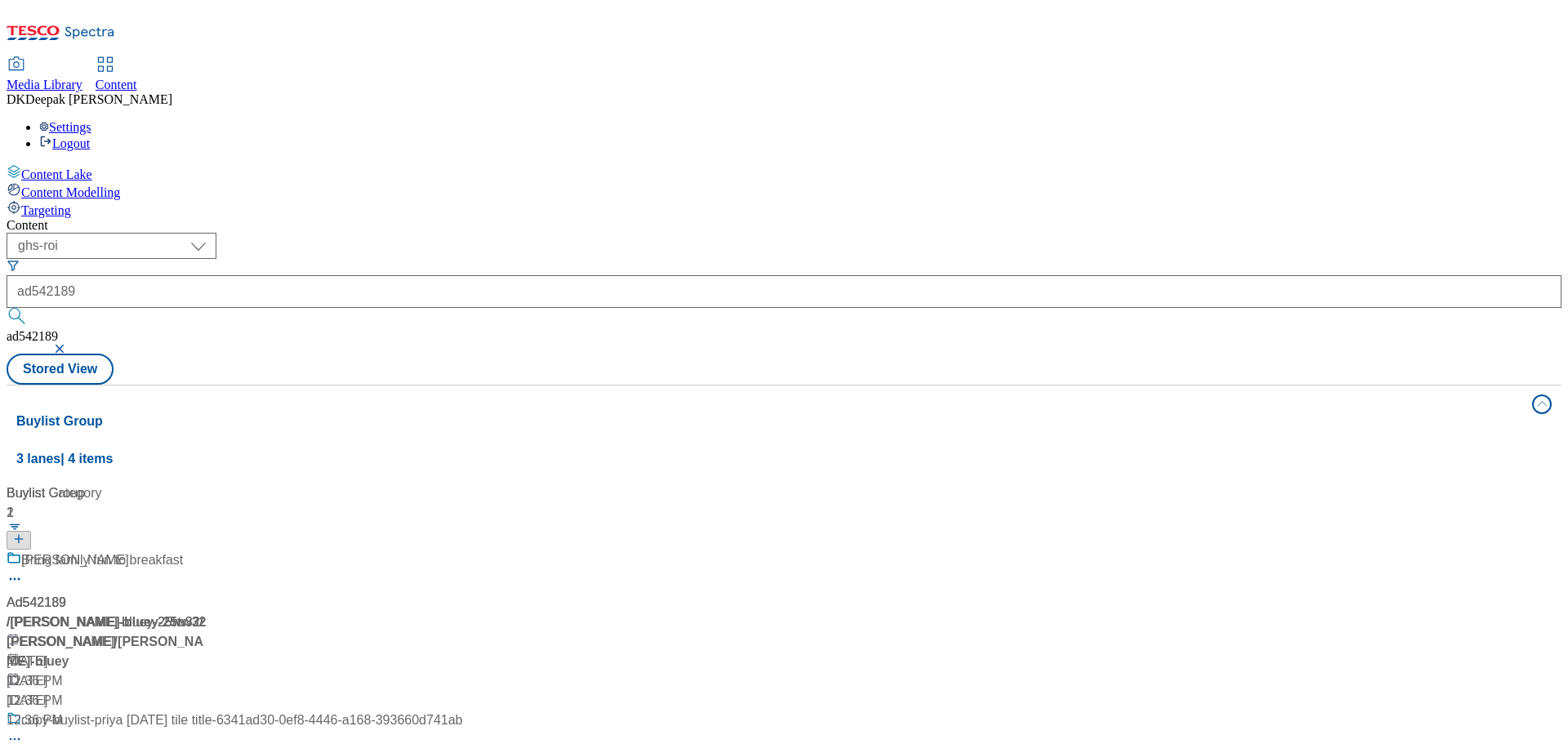
click at [290, 612] on div "/ kellogg-bluey-25tw32 / kellogg" at bounding box center [235, 631] width 456 height 39
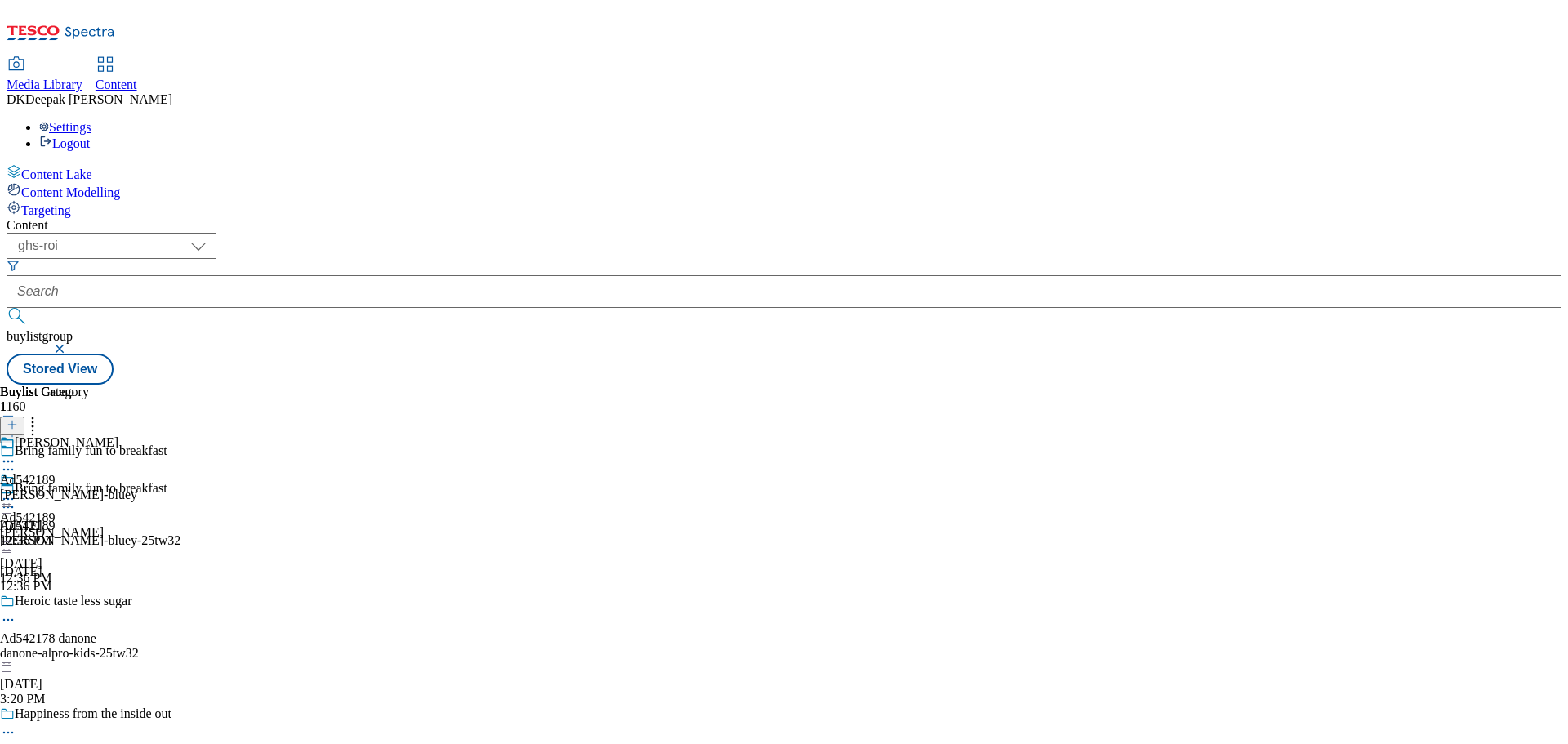
click at [253, 481] on div "Bring family fun to breakfast Ad542189 kellogg-bluey-25tw32 Sep 12, 2025 12:36 …" at bounding box center [126, 537] width 253 height 113
click at [6, 506] on circle at bounding box center [4, 507] width 3 height 3
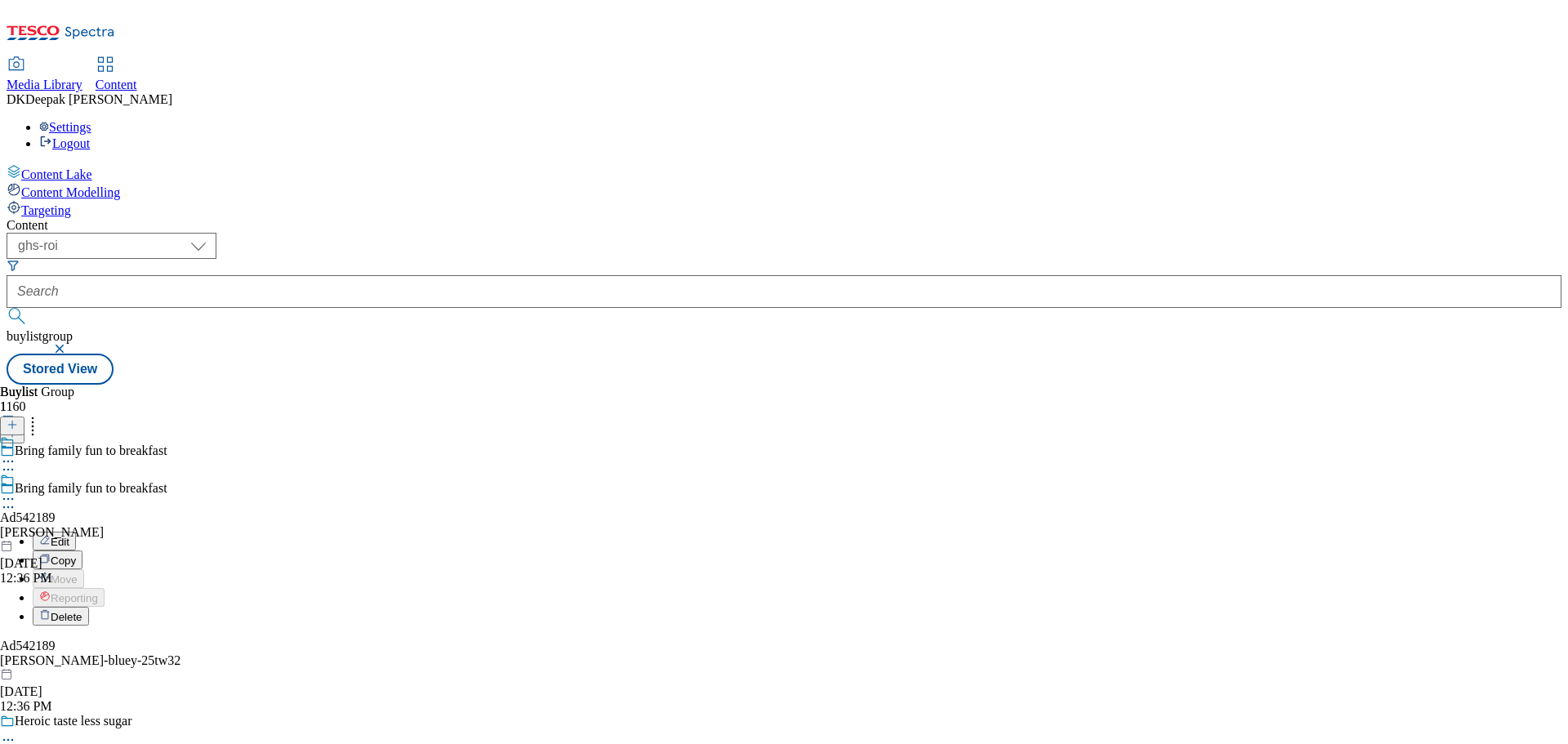
click at [76, 532] on button "Edit" at bounding box center [55, 541] width 44 height 19
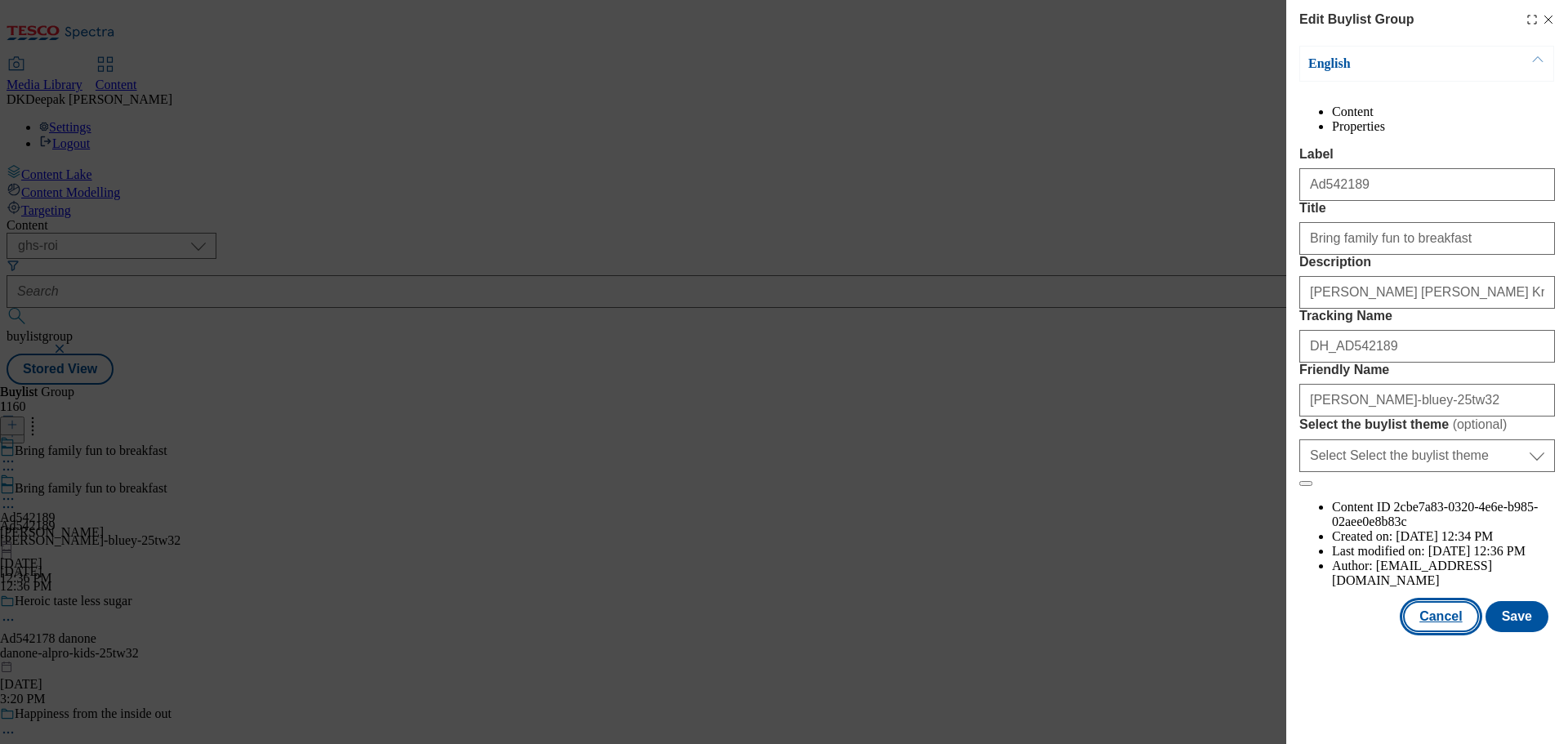
click at [1438, 632] on button "Cancel" at bounding box center [1440, 616] width 75 height 31
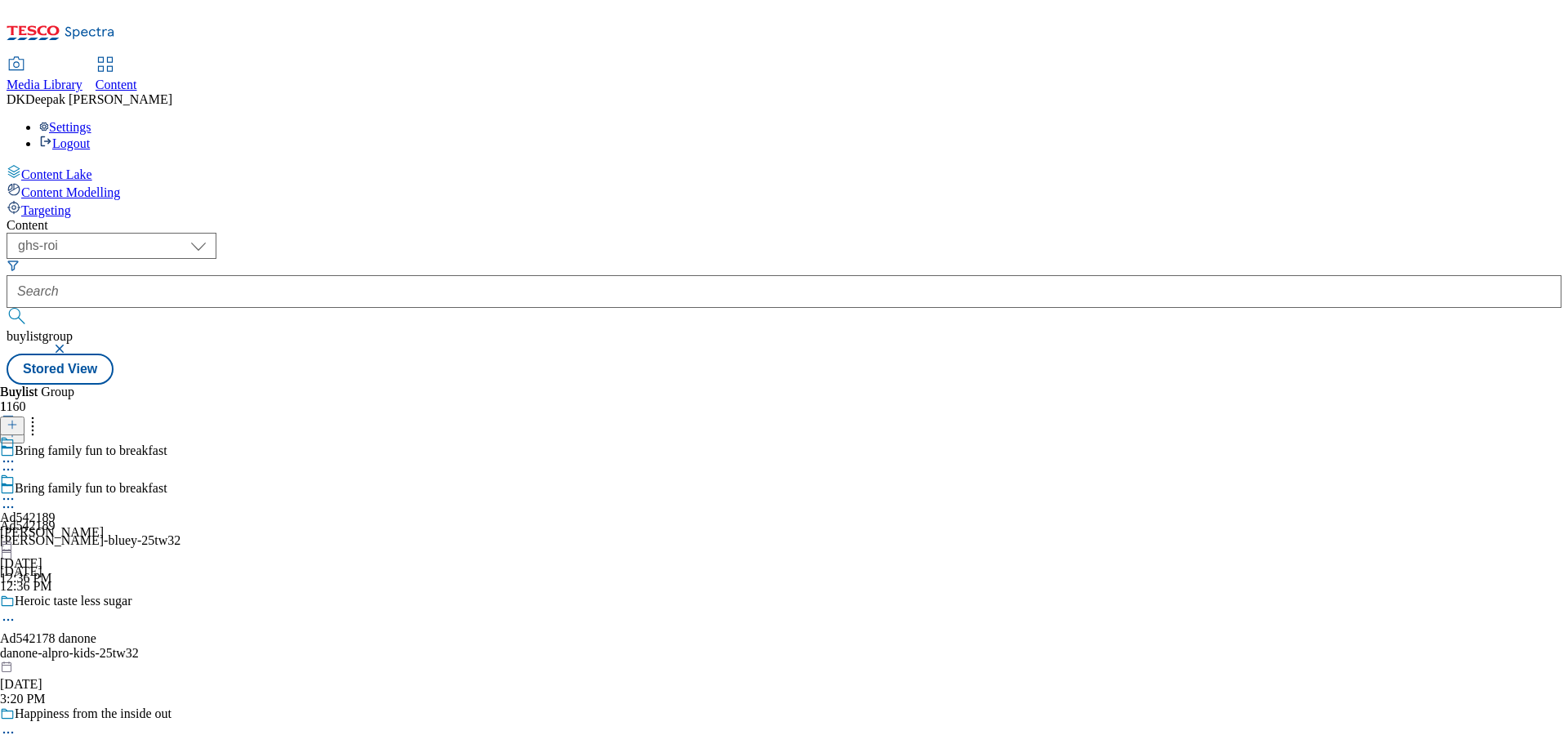
click at [104, 525] on div "kellogg" at bounding box center [52, 533] width 104 height 15
click at [16, 491] on icon at bounding box center [8, 499] width 16 height 16
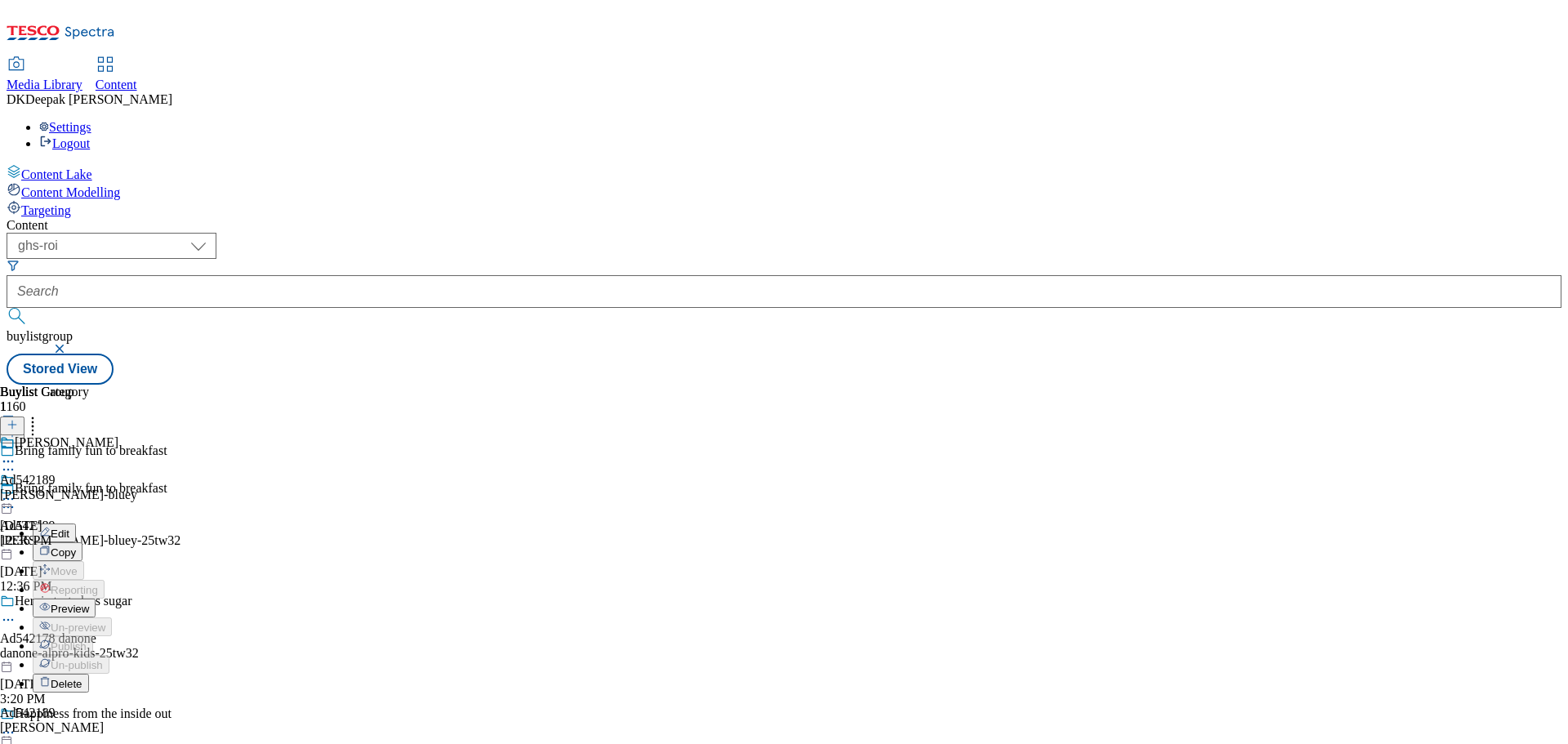
click at [76, 523] on button "Edit" at bounding box center [55, 533] width 44 height 19
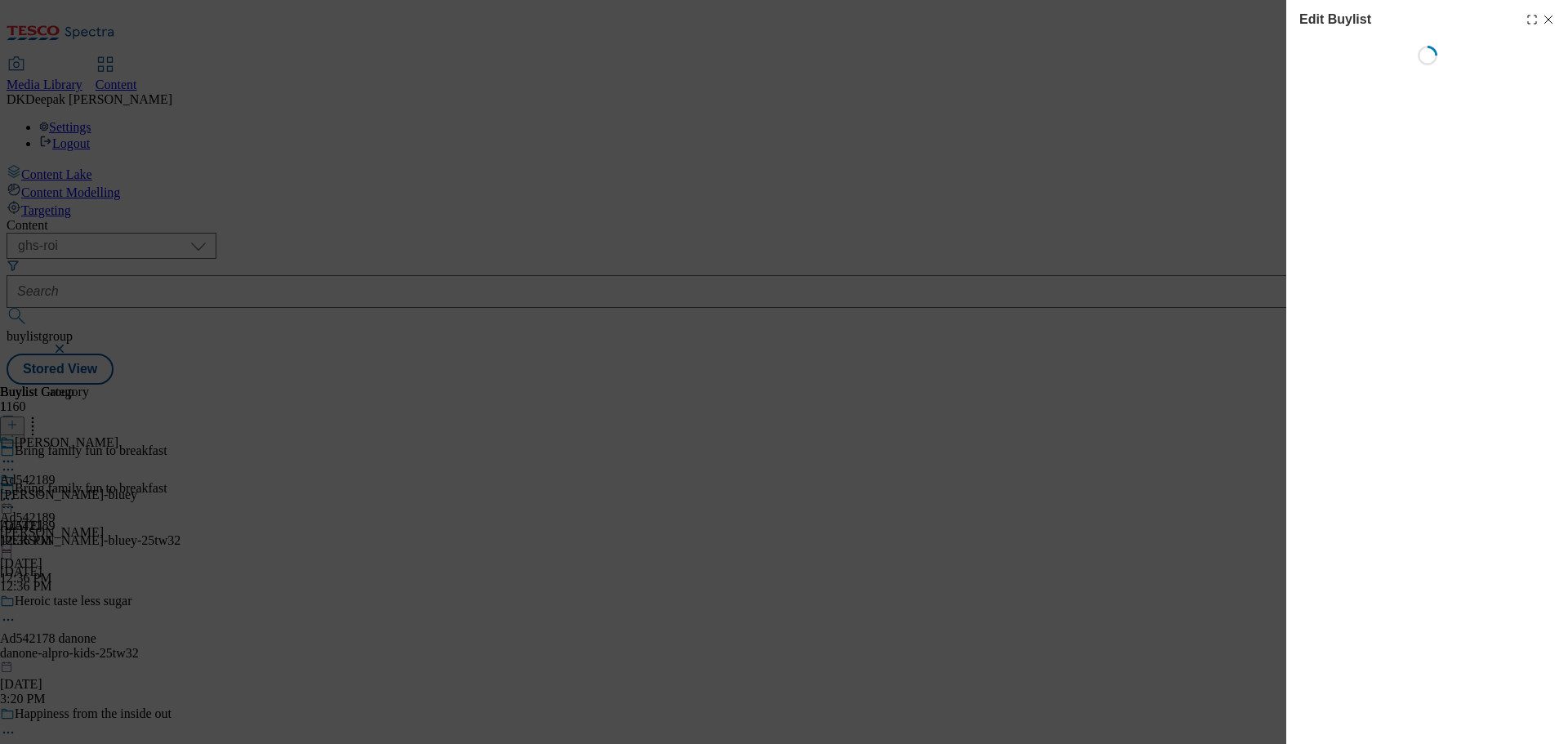
select select "tactical"
select select "supplier funded short term 1-3 weeks"
select select "dunnhumby"
select select "Banner"
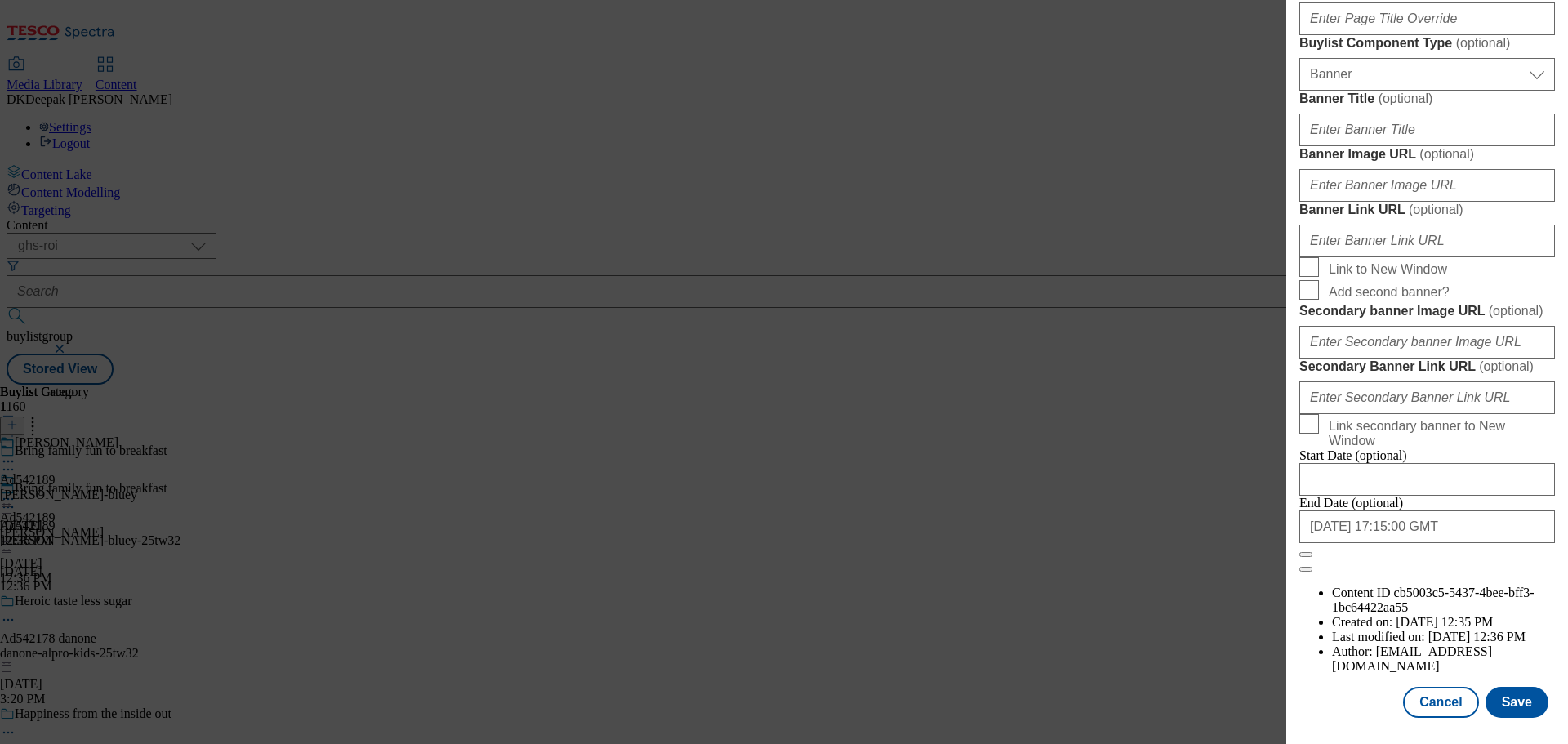
scroll to position [1632, 0]
click at [1435, 699] on button "Cancel" at bounding box center [1440, 702] width 75 height 31
select select "tactical"
select select "supplier funded short term 1-3 weeks"
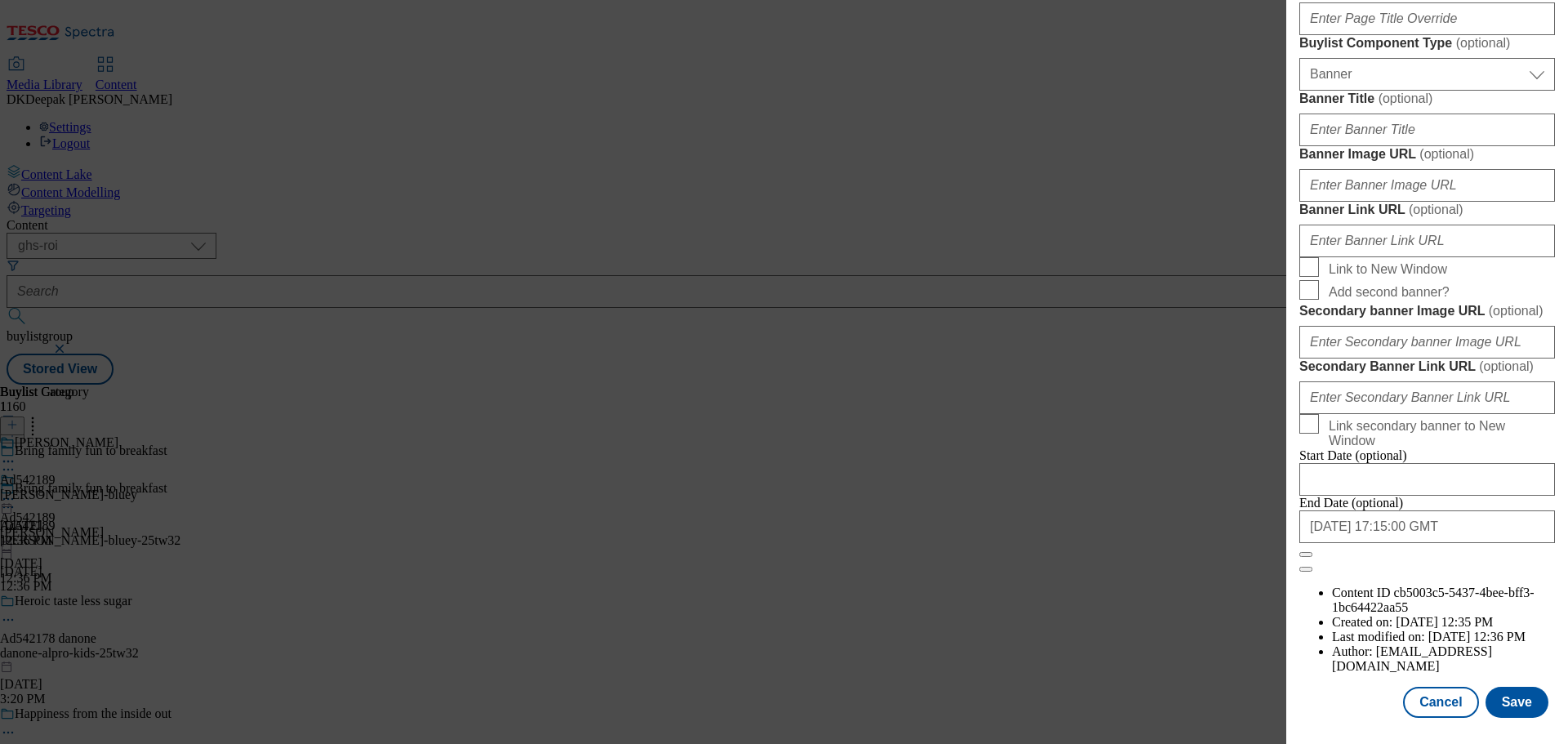
select select "dunnhumby"
select select "Banner"
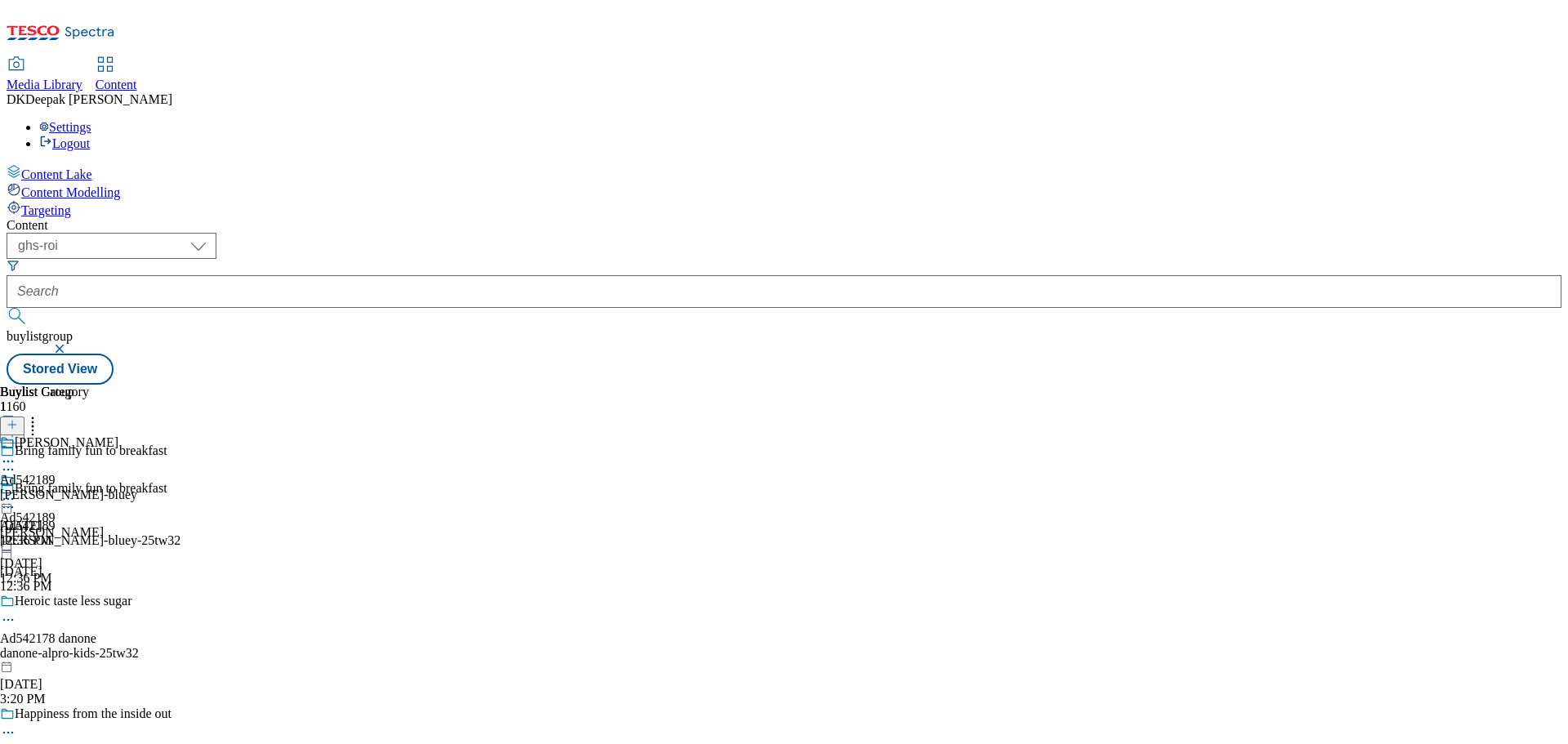
click at [137, 487] on div "kellogg-bluey" at bounding box center [68, 495] width 137 height 15
click at [16, 491] on icon at bounding box center [8, 499] width 16 height 16
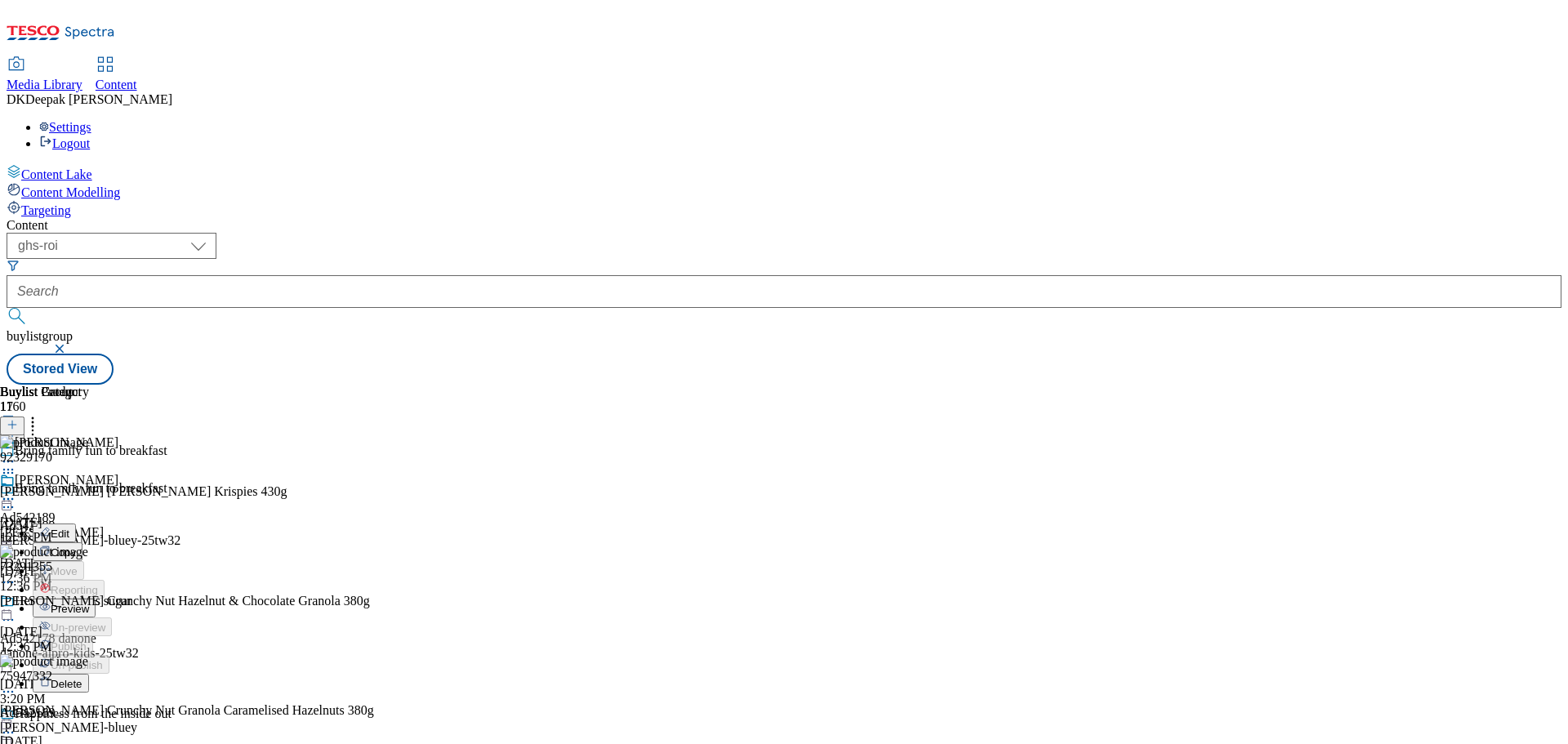
click at [69, 528] on span "Edit" at bounding box center [61, 534] width 19 height 12
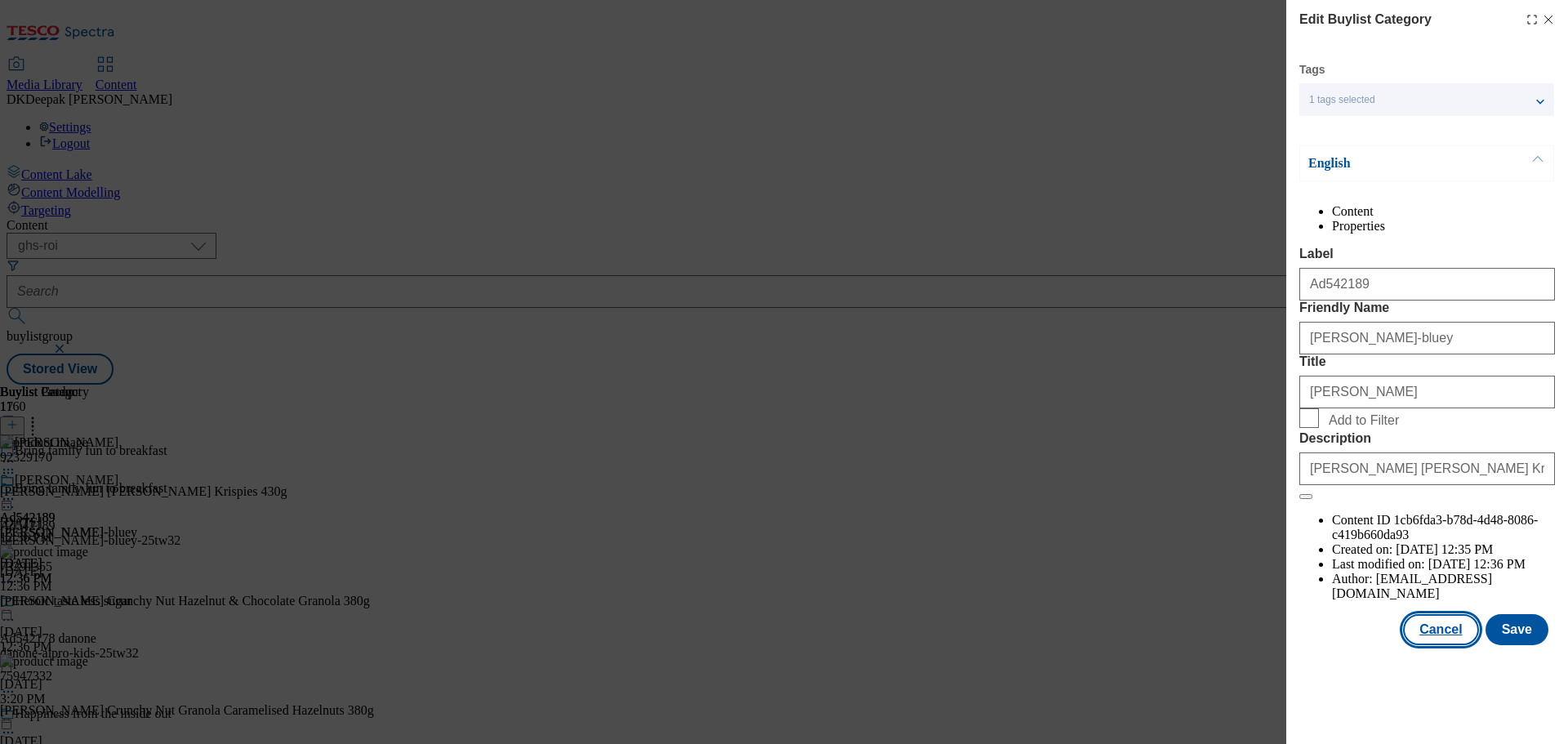
click at [1441, 646] on button "Cancel" at bounding box center [1440, 629] width 75 height 31
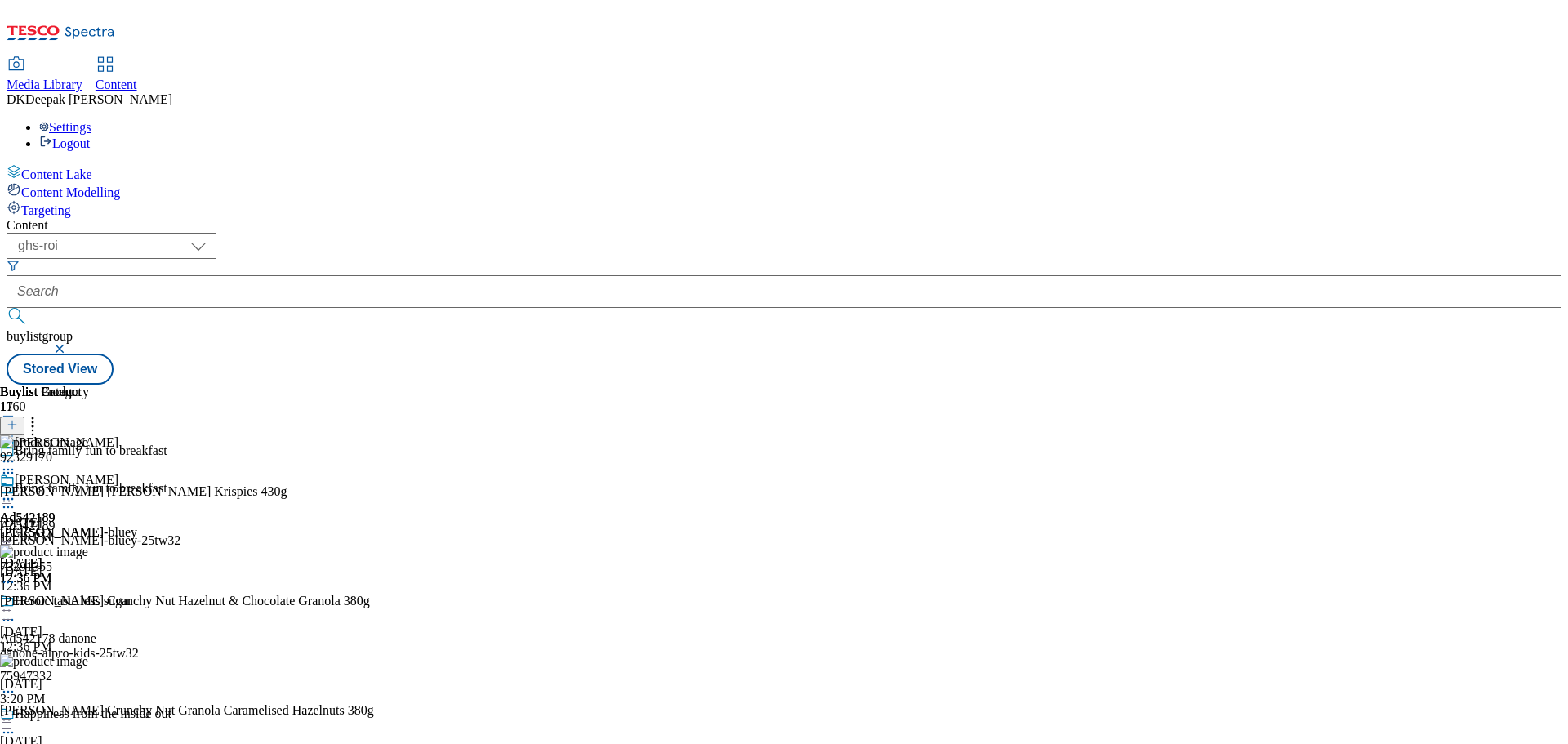
scroll to position [1283, 0]
click at [16, 491] on icon at bounding box center [8, 499] width 16 height 16
click at [89, 603] on span "Preview" at bounding box center [70, 609] width 39 height 12
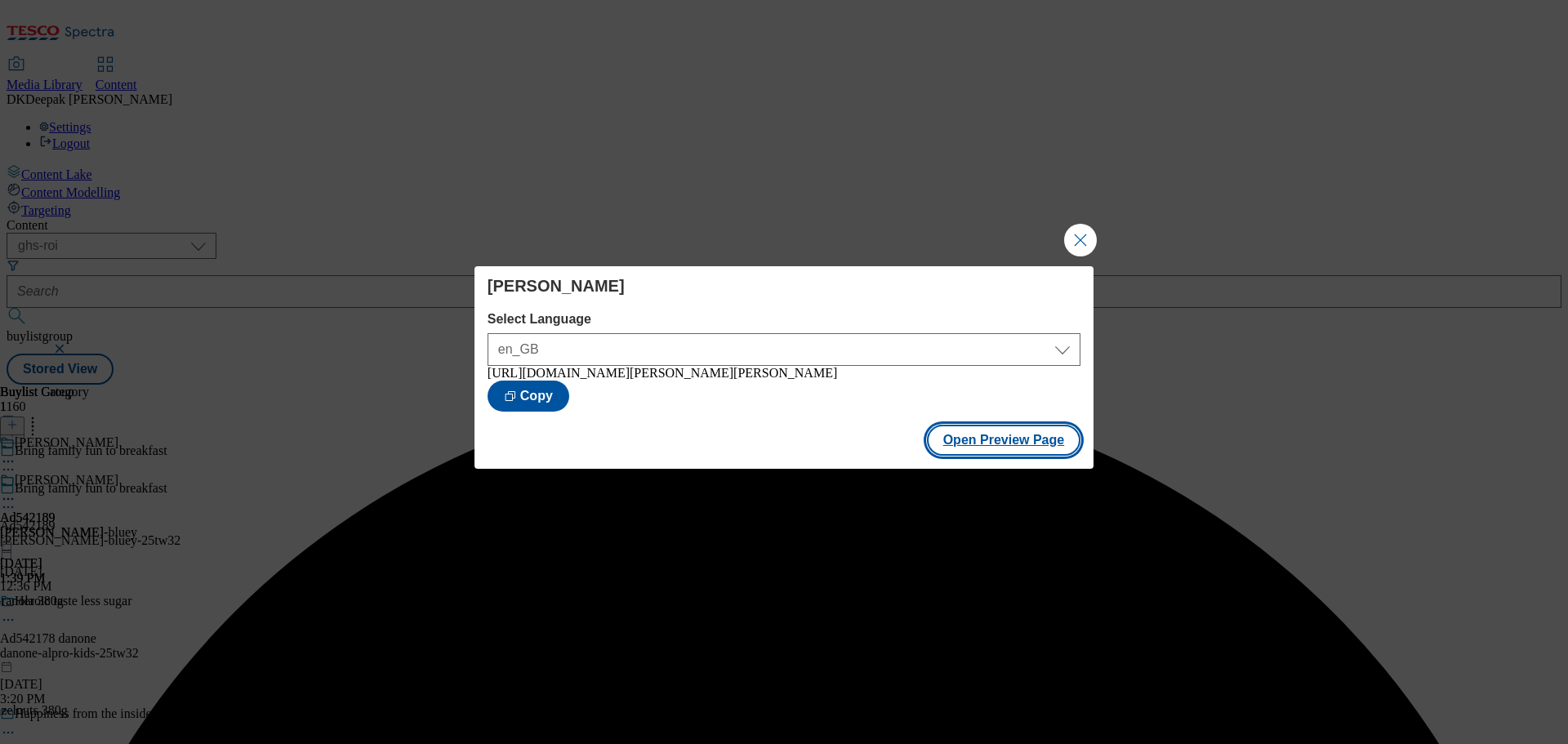
click at [1015, 445] on button "Open Preview Page" at bounding box center [1004, 440] width 154 height 31
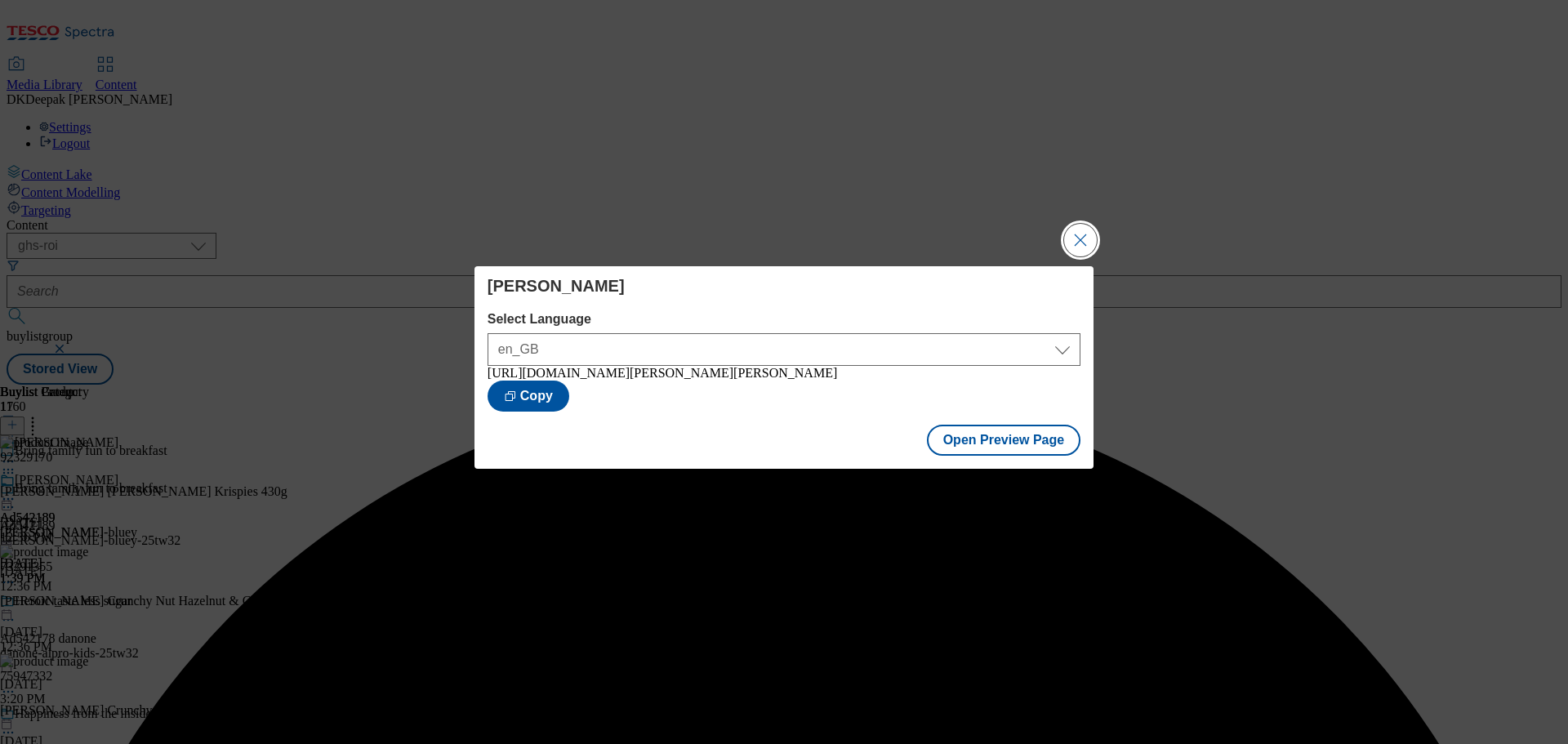
click at [1073, 244] on button "Close Modal" at bounding box center [1081, 239] width 33 height 33
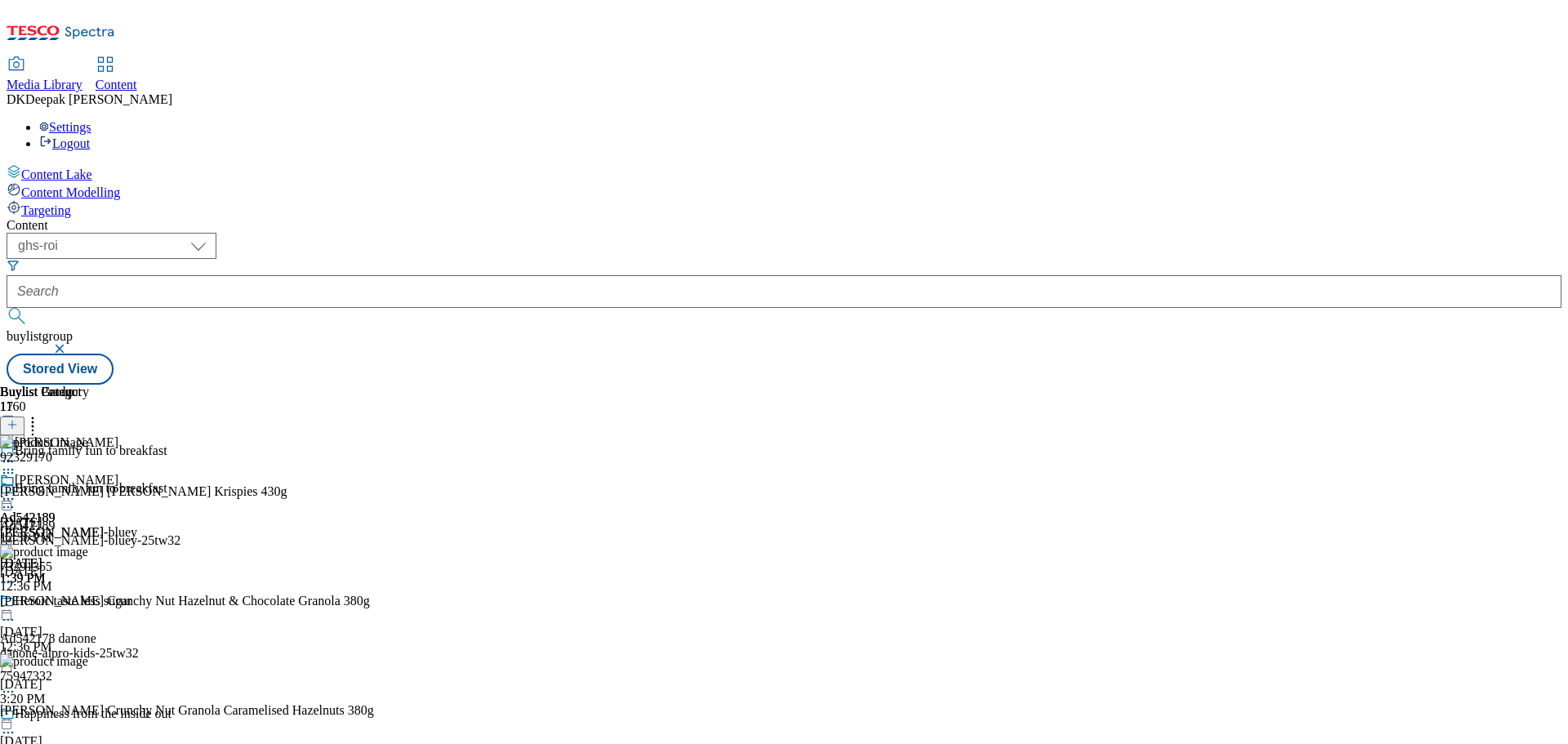
click at [16, 491] on icon at bounding box center [8, 499] width 16 height 16
click at [86, 660] on span "Publish" at bounding box center [69, 665] width 36 height 12
